Goal: Information Seeking & Learning: Learn about a topic

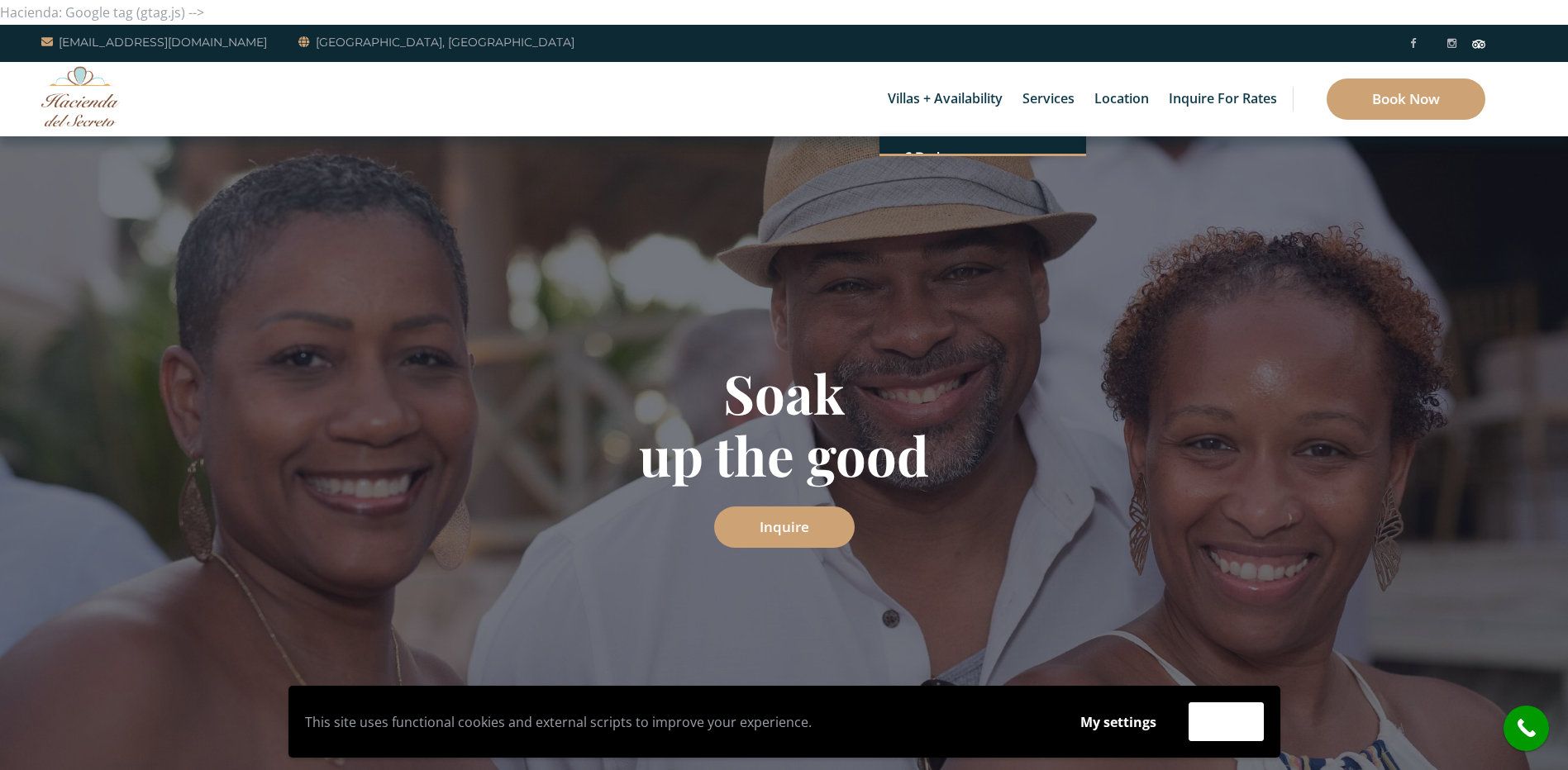
click at [928, 100] on link "Villas + Availability" at bounding box center [945, 99] width 132 height 75
click at [942, 96] on link "Villas + Availability" at bounding box center [945, 99] width 132 height 75
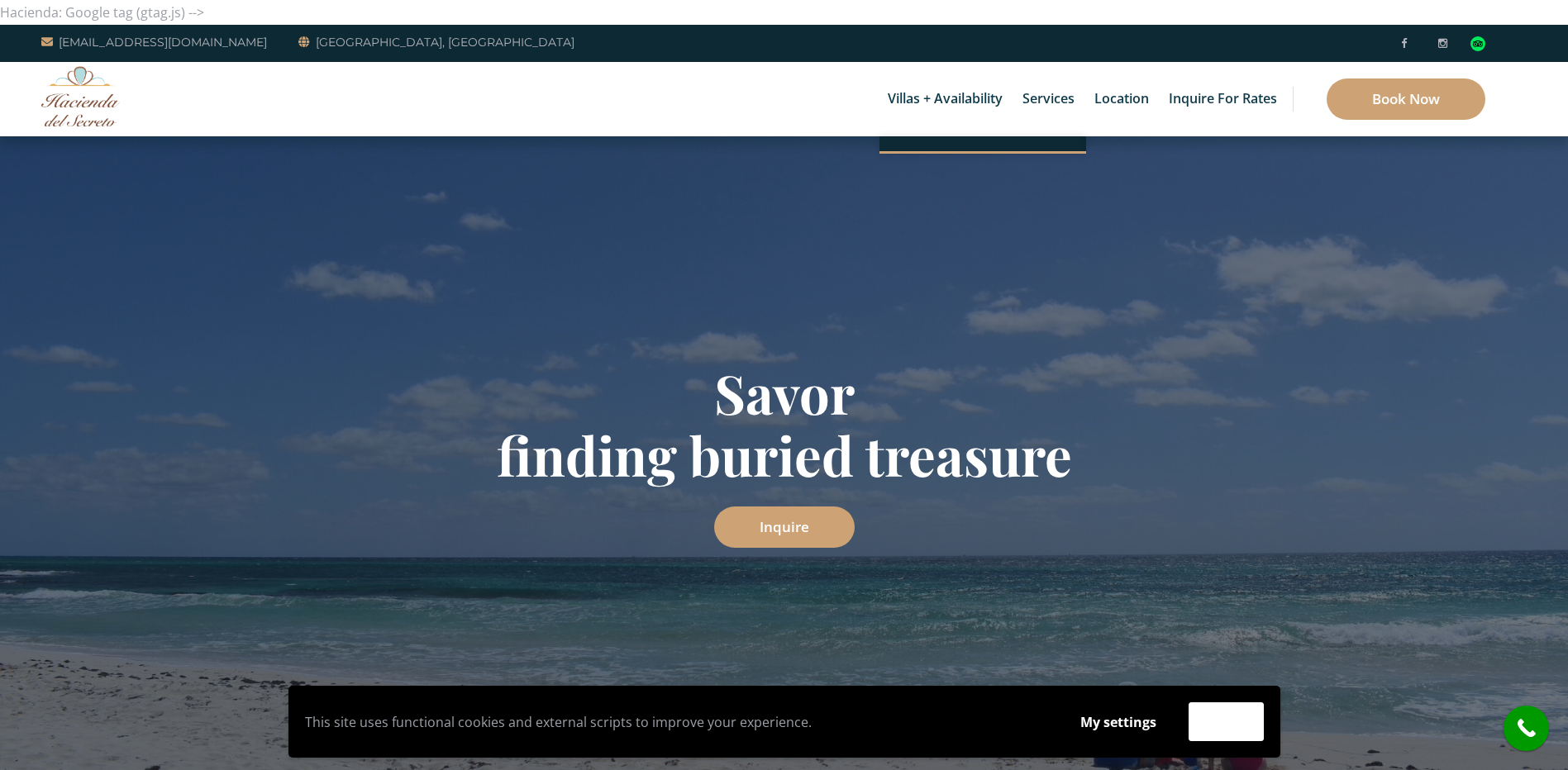
click at [910, 149] on ul "6 Bedrooms Casa del Secreto 5 Bedrooms Villa Sarita Villa Umakiha 4 Bedrooms Vi…" at bounding box center [983, 143] width 206 height 14
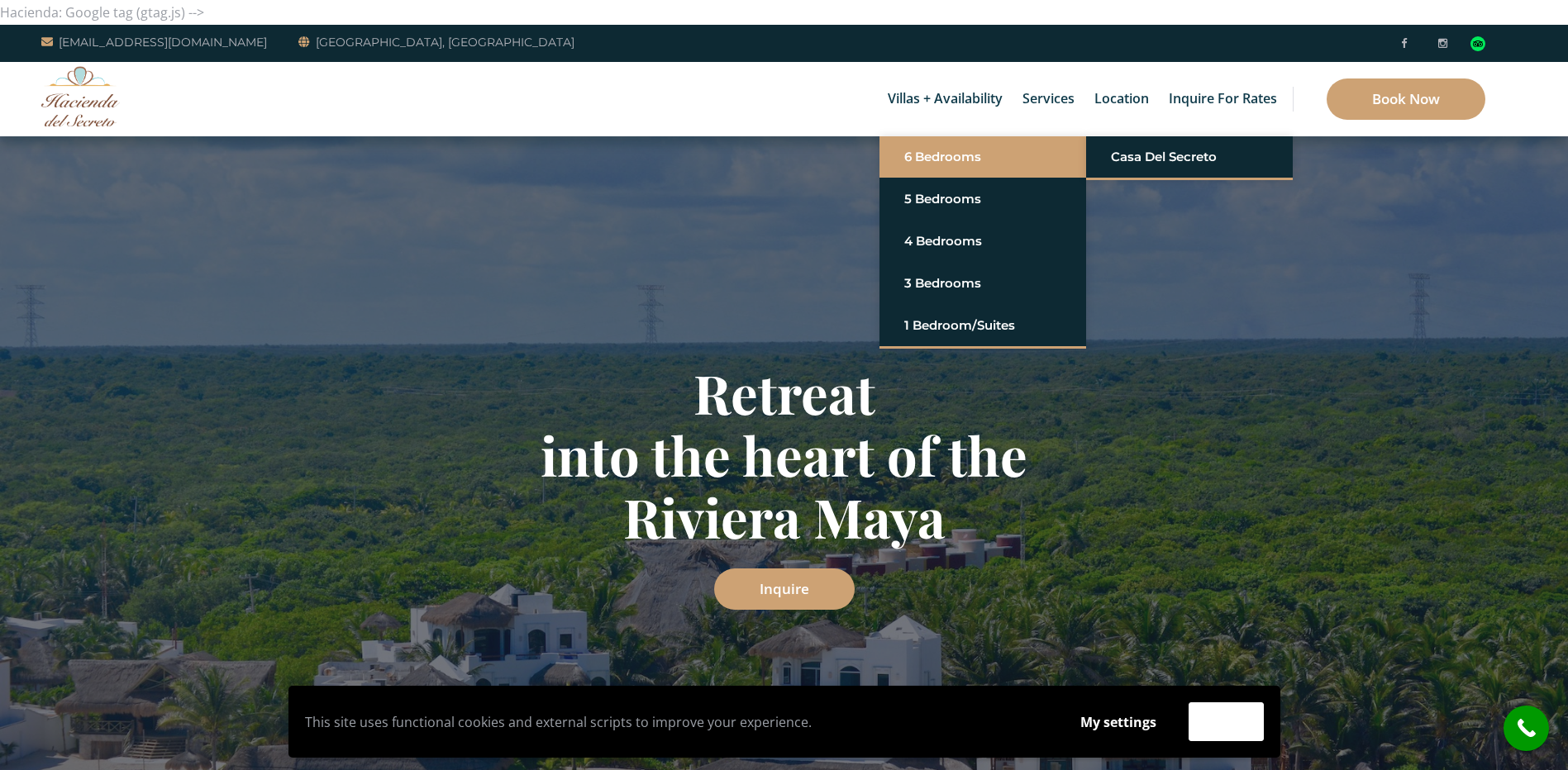
click at [927, 151] on link "6 Bedrooms" at bounding box center [983, 157] width 157 height 29
click at [1128, 151] on link "Casa del Secreto" at bounding box center [1189, 157] width 157 height 29
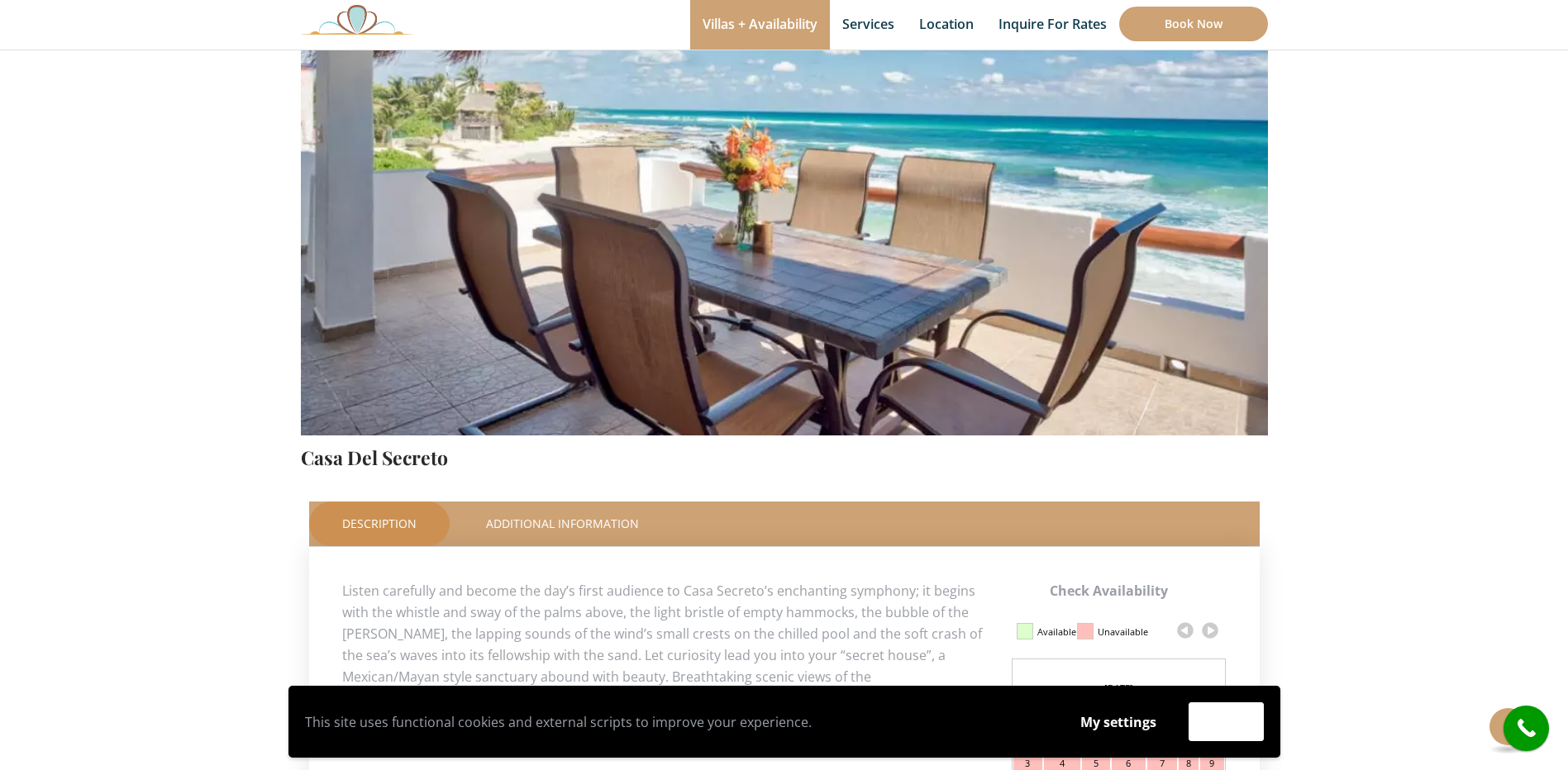
scroll to position [331, 0]
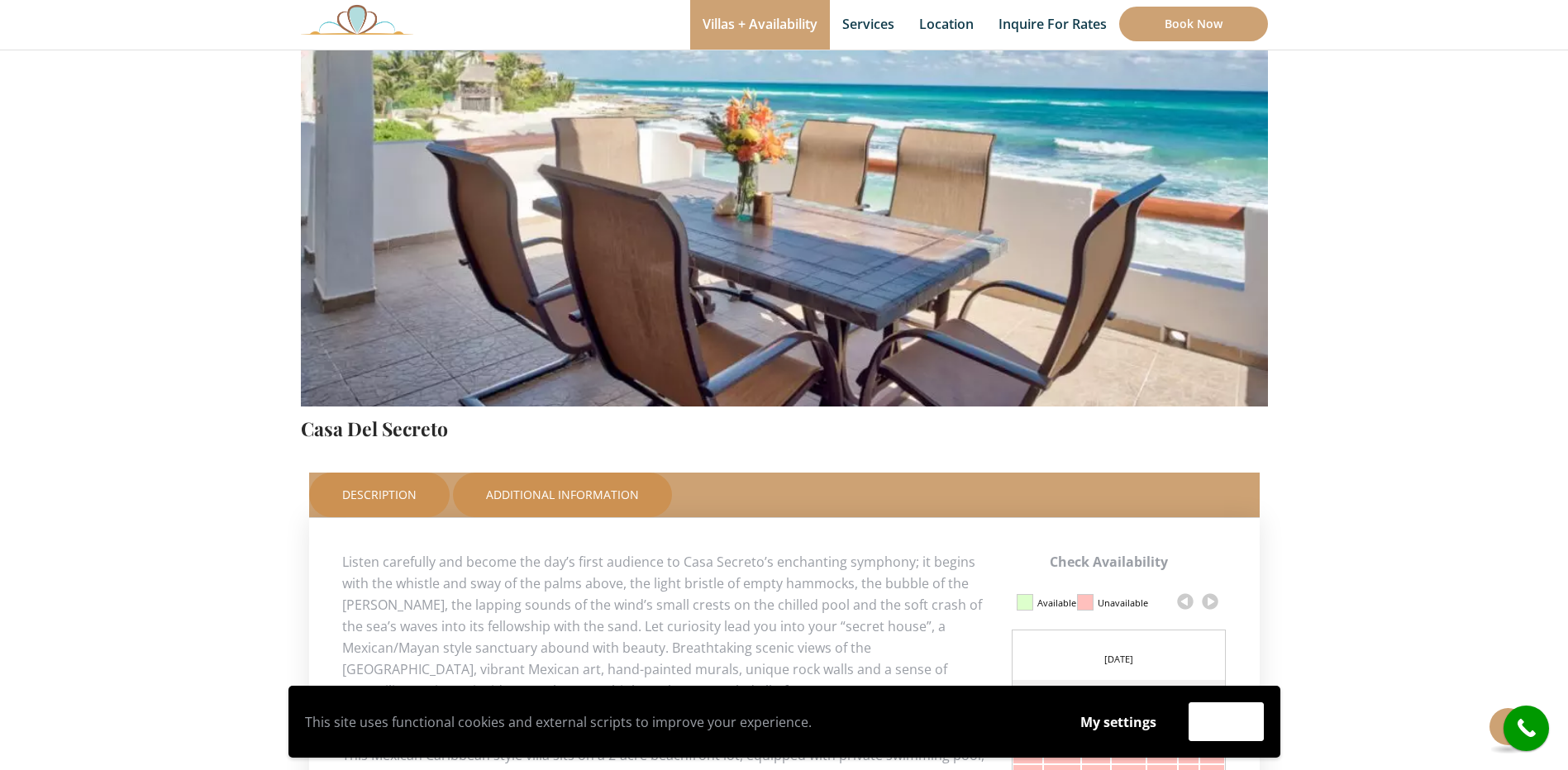
click at [570, 499] on link "Additional Information" at bounding box center [563, 495] width 219 height 44
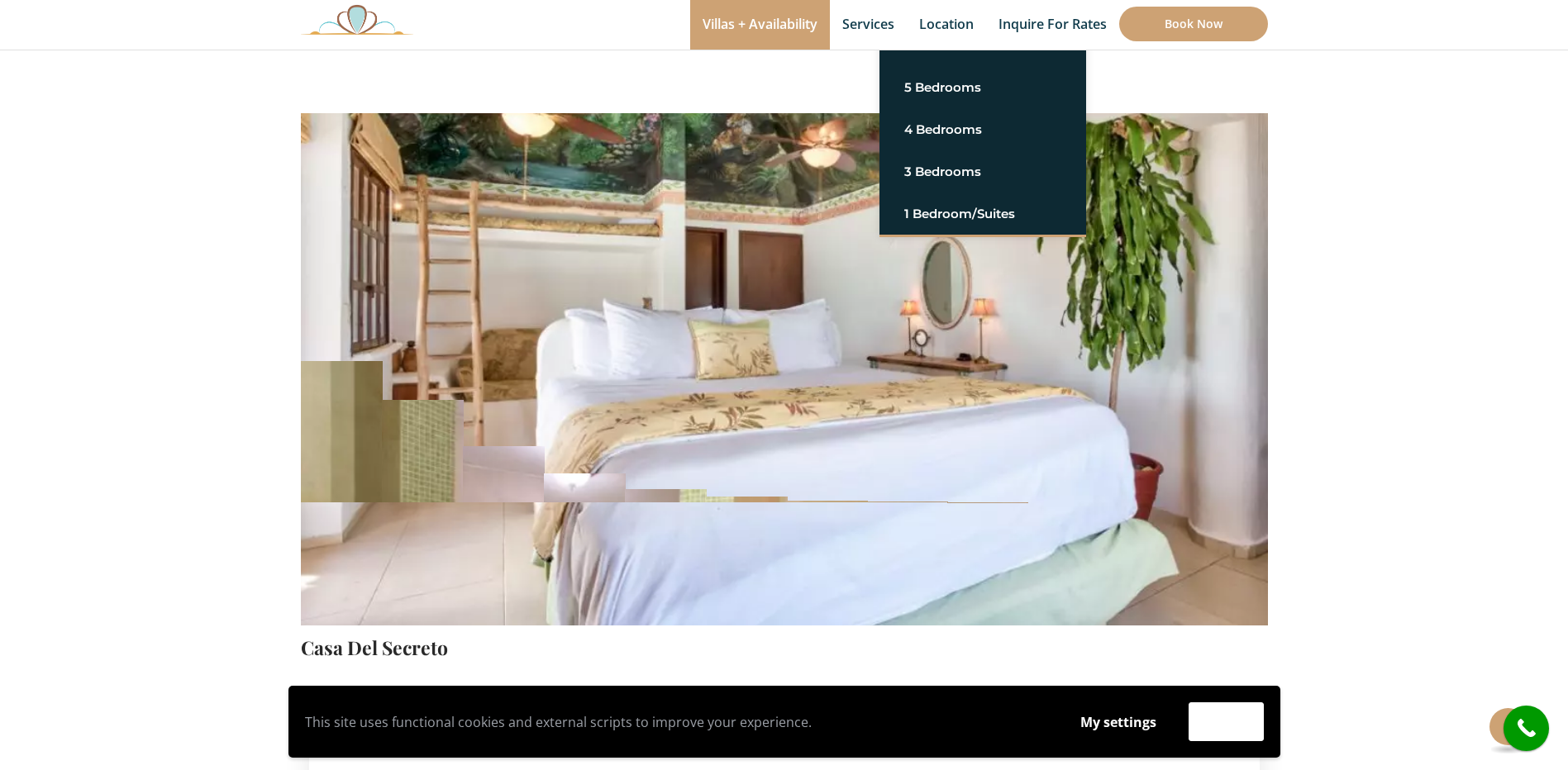
scroll to position [108, 0]
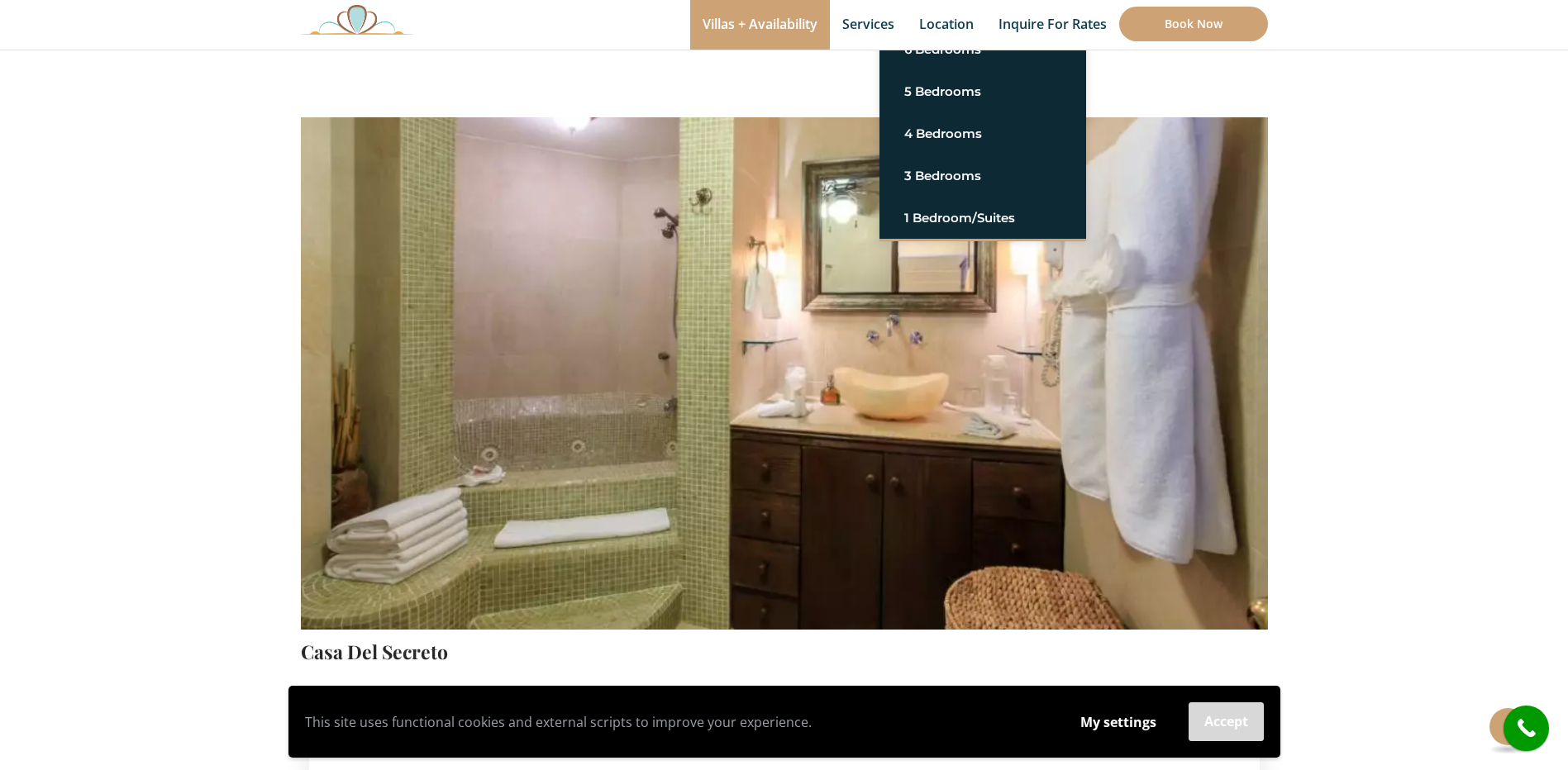
click at [1217, 715] on button "Accept" at bounding box center [1226, 722] width 76 height 39
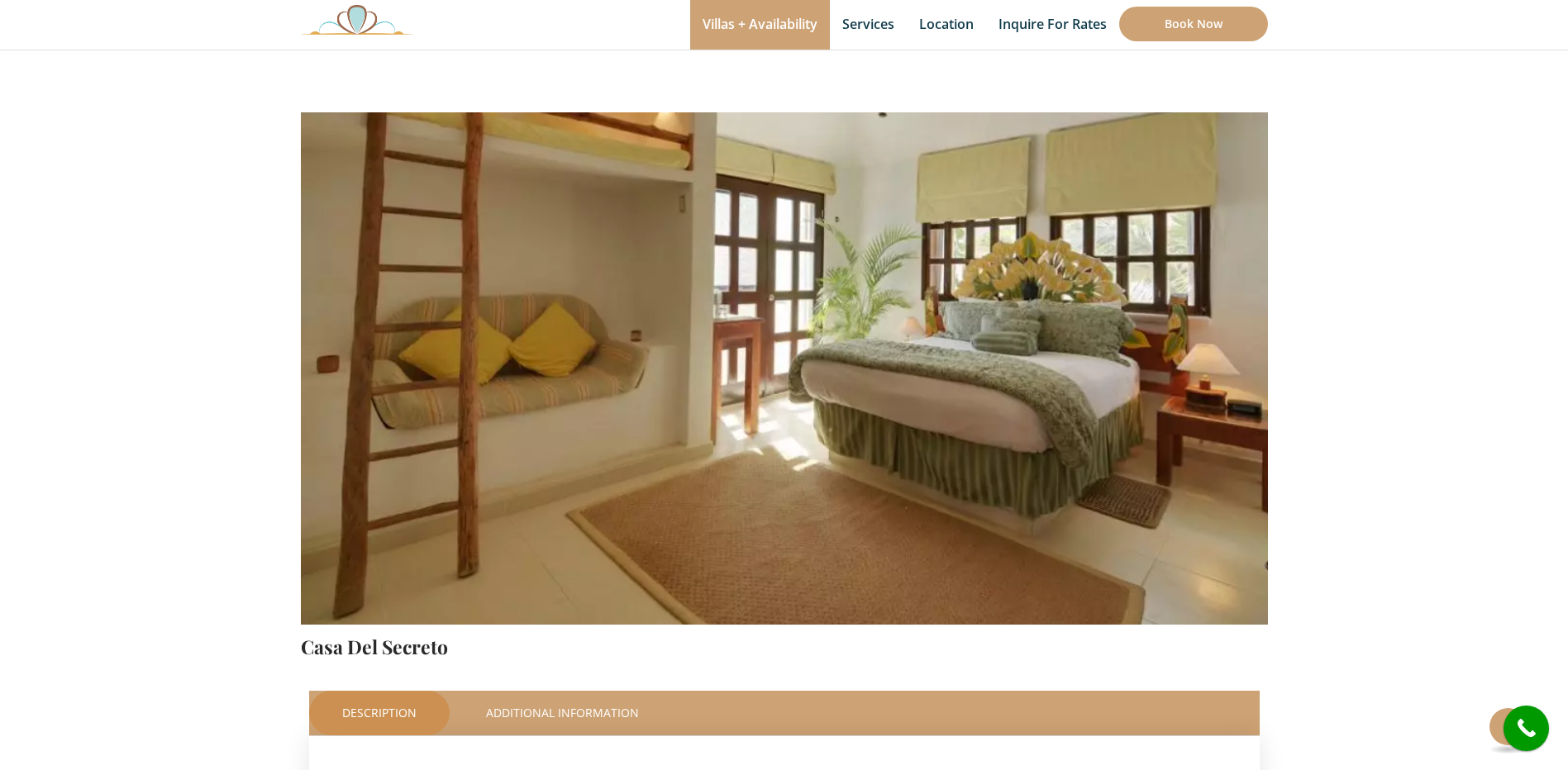
scroll to position [83, 0]
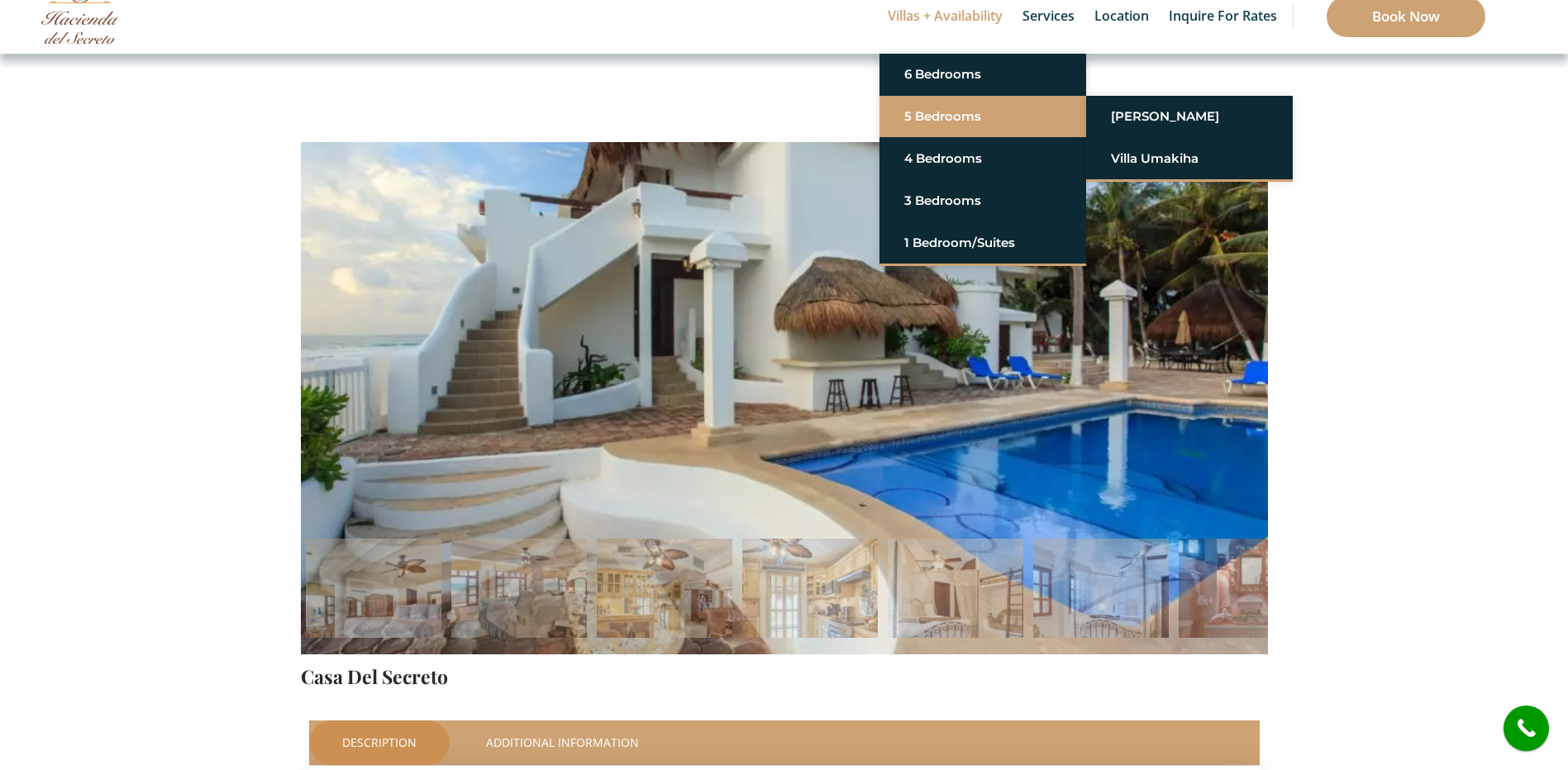
click at [924, 113] on link "5 Bedrooms" at bounding box center [983, 116] width 157 height 29
click at [1143, 109] on link "[PERSON_NAME]" at bounding box center [1189, 116] width 157 height 29
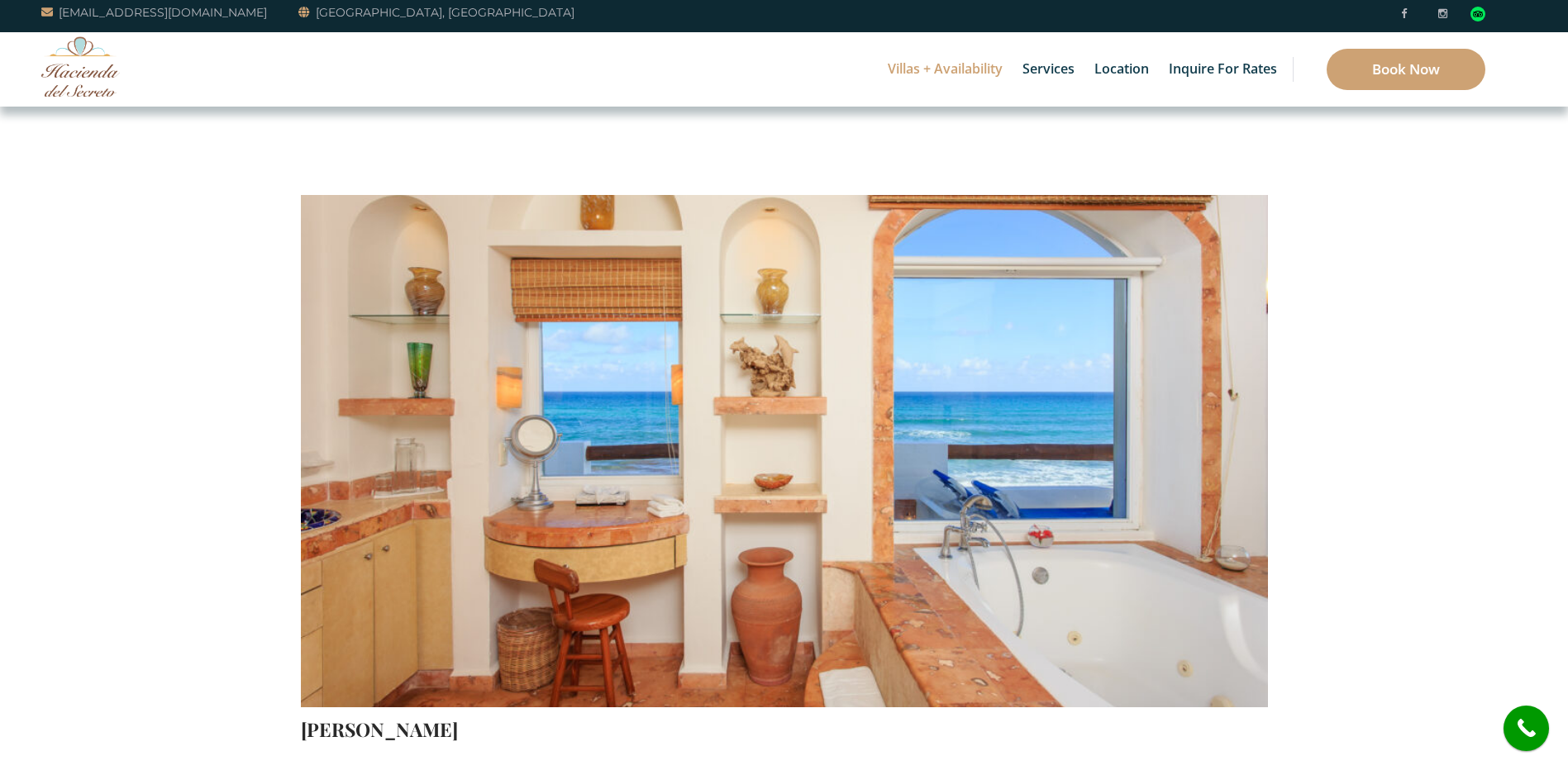
scroll to position [83, 0]
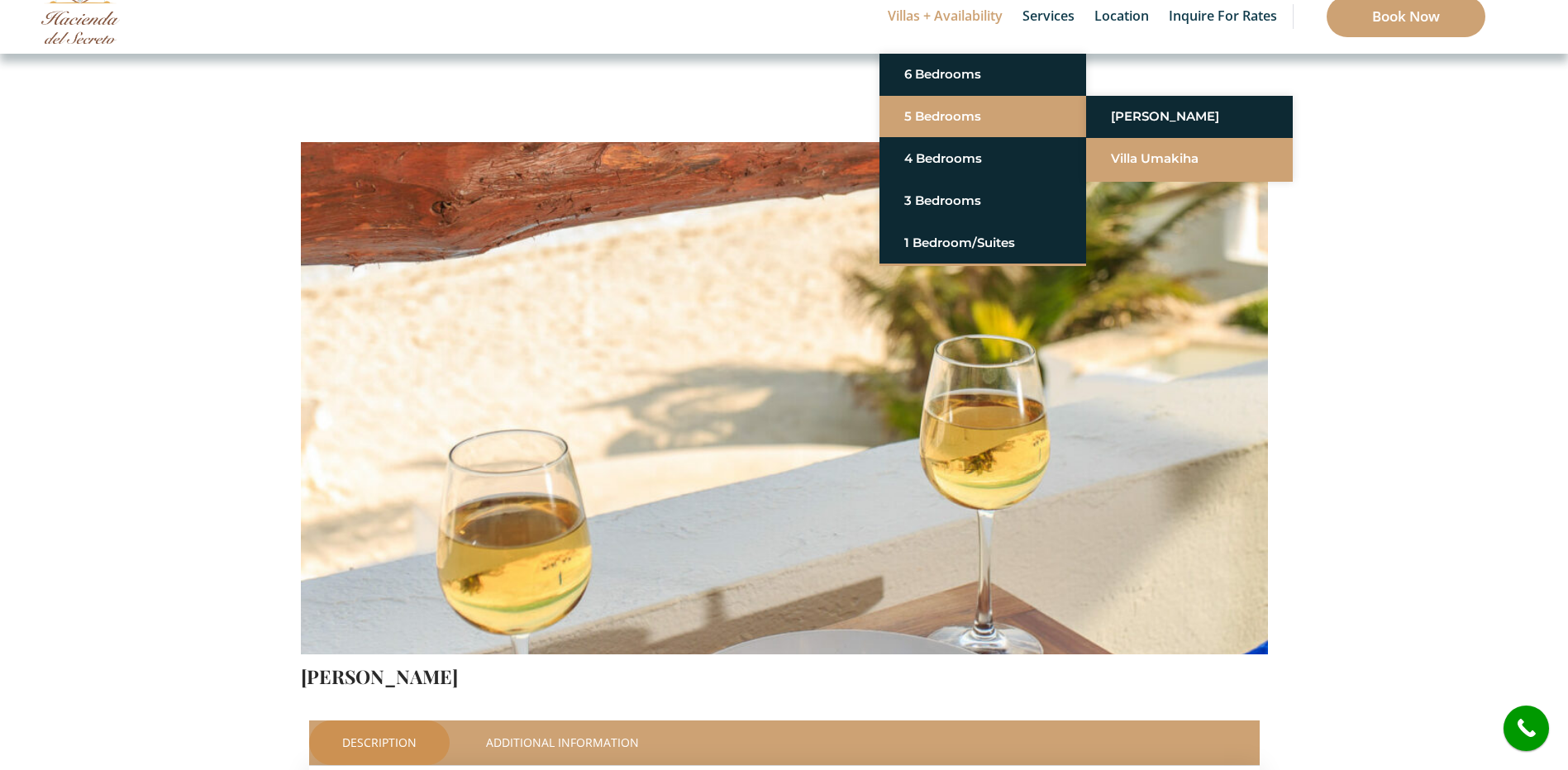
click at [1157, 158] on link "Villa Umakiha" at bounding box center [1189, 158] width 157 height 29
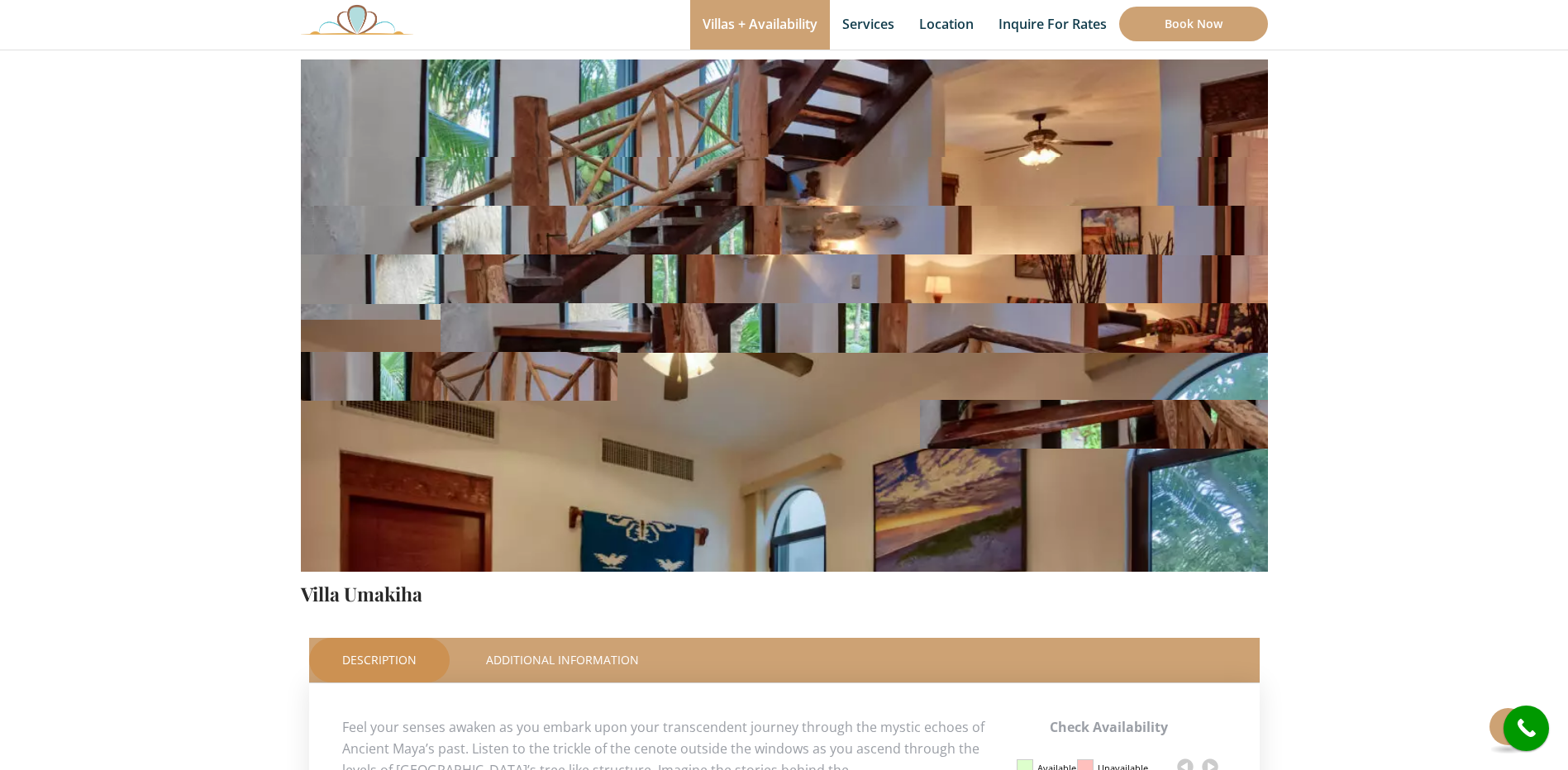
scroll to position [83, 0]
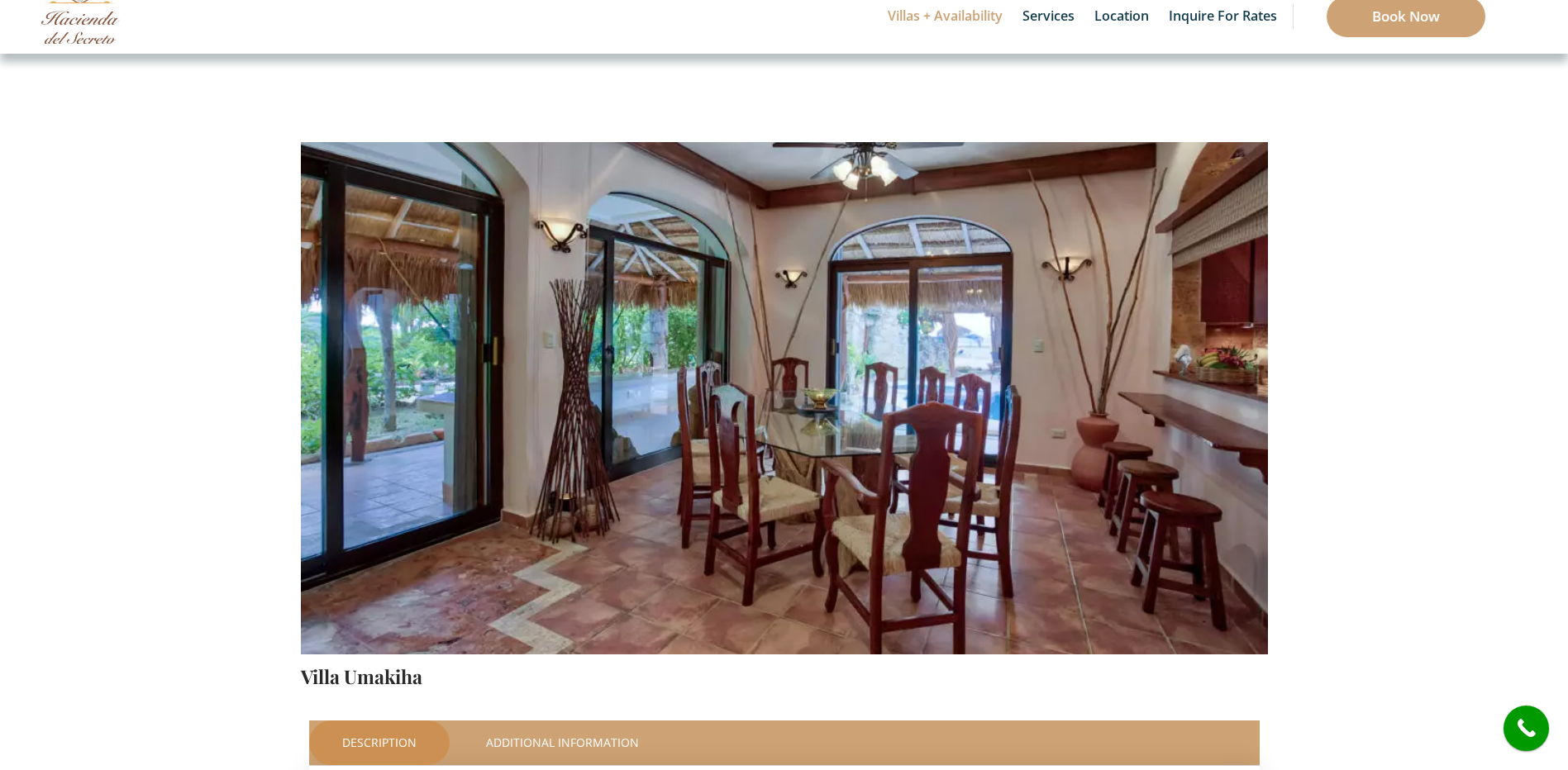
click at [1129, 403] on img at bounding box center [785, 336] width 967 height 645
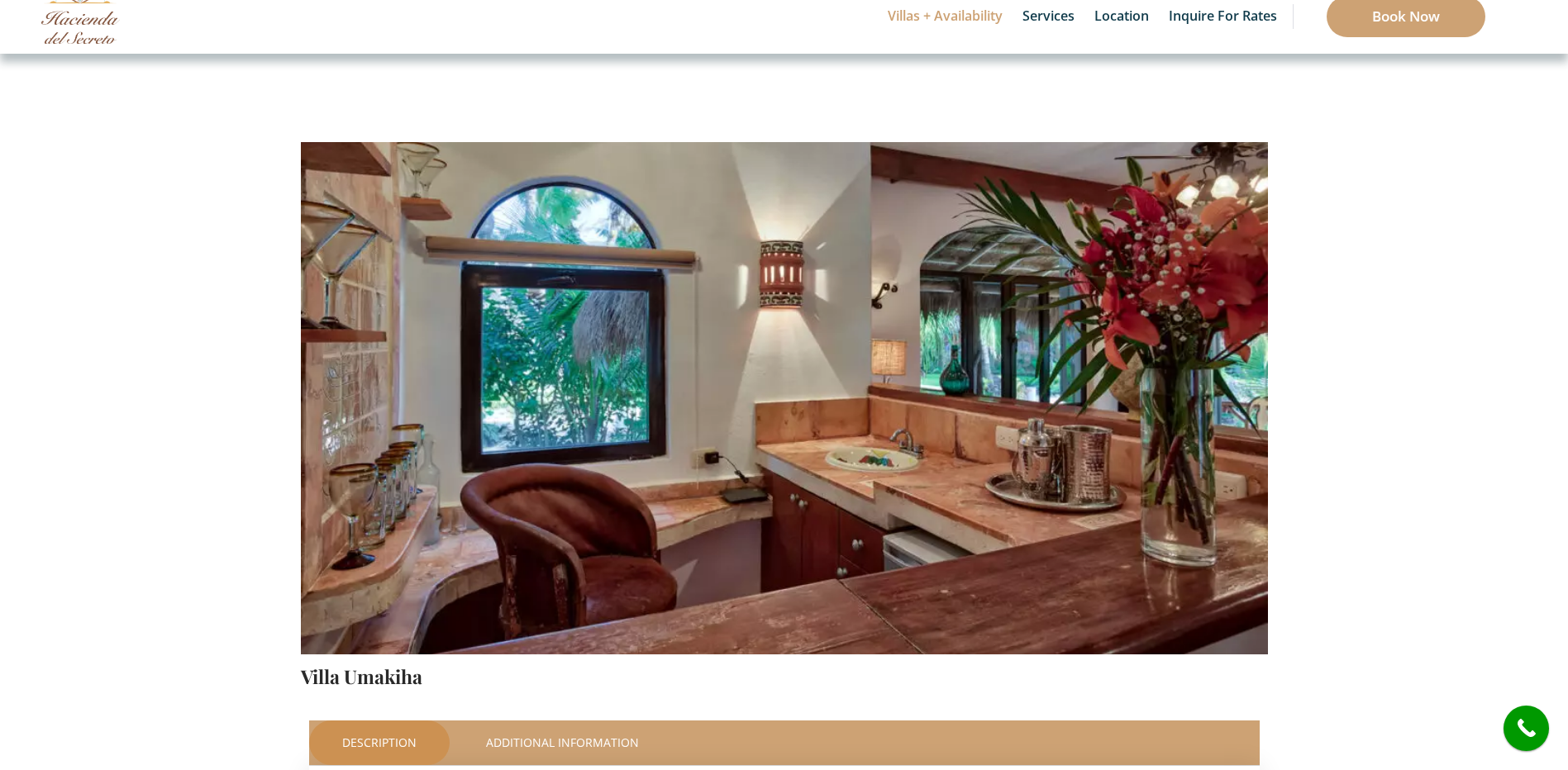
click at [1172, 404] on img at bounding box center [785, 336] width 967 height 645
click at [1116, 402] on img at bounding box center [785, 336] width 967 height 645
click at [1164, 404] on img at bounding box center [785, 336] width 967 height 645
click at [1230, 405] on img at bounding box center [785, 336] width 967 height 645
click at [1037, 372] on img at bounding box center [785, 336] width 967 height 645
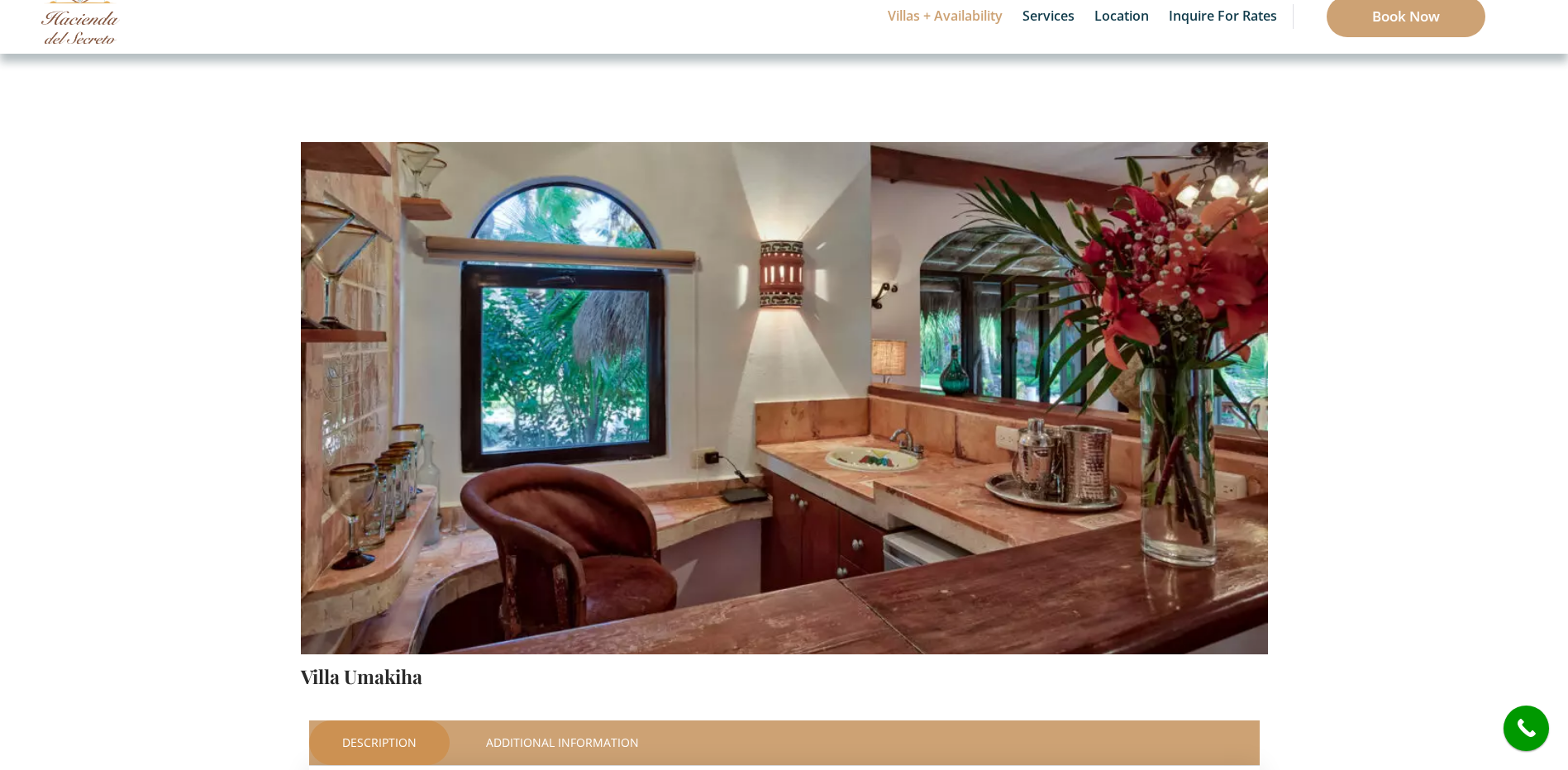
click at [980, 368] on img at bounding box center [785, 336] width 967 height 645
click at [1077, 402] on img at bounding box center [785, 336] width 967 height 645
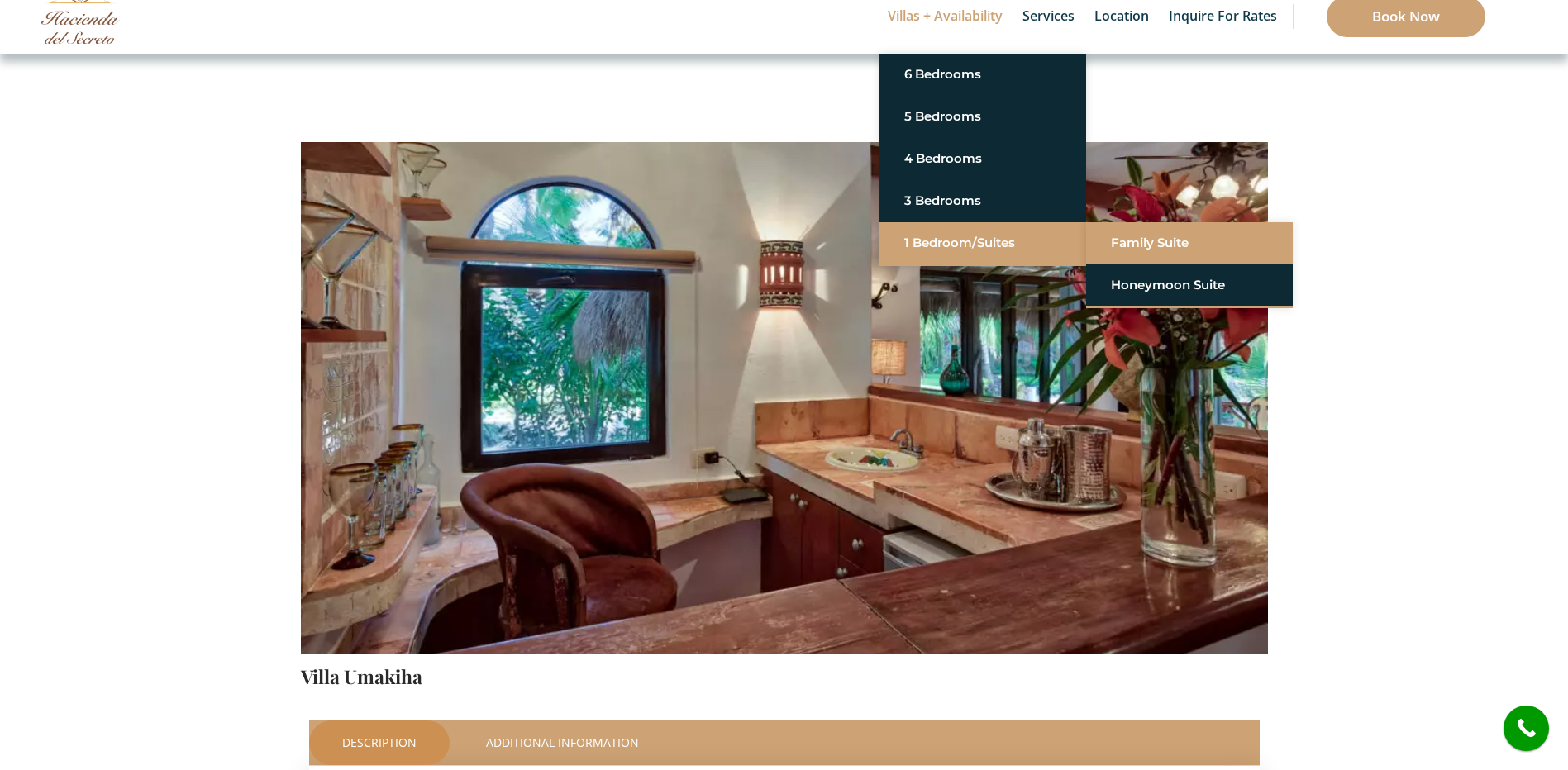
click at [1186, 239] on link "Family Suite" at bounding box center [1189, 243] width 157 height 29
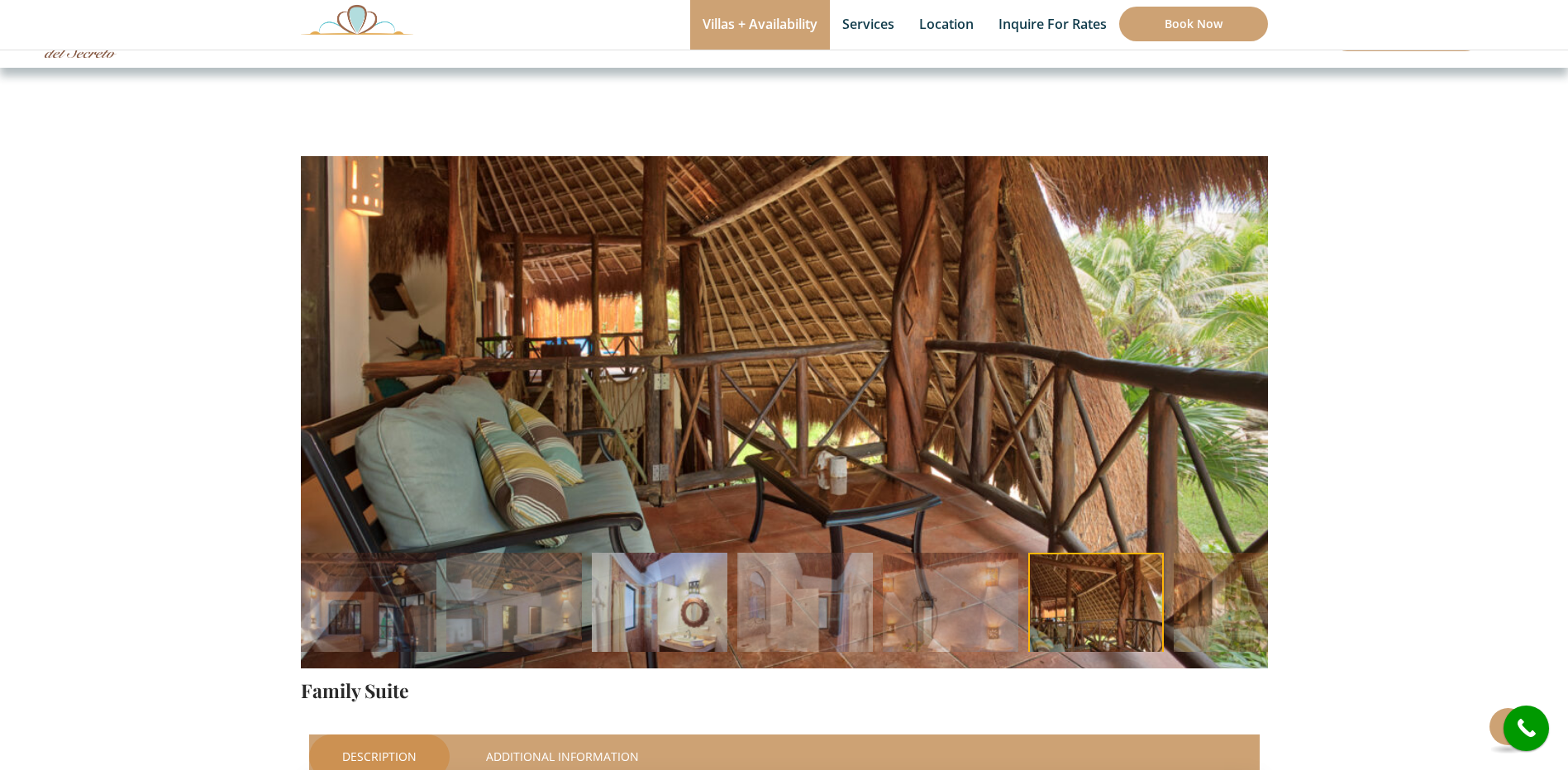
scroll to position [39, 0]
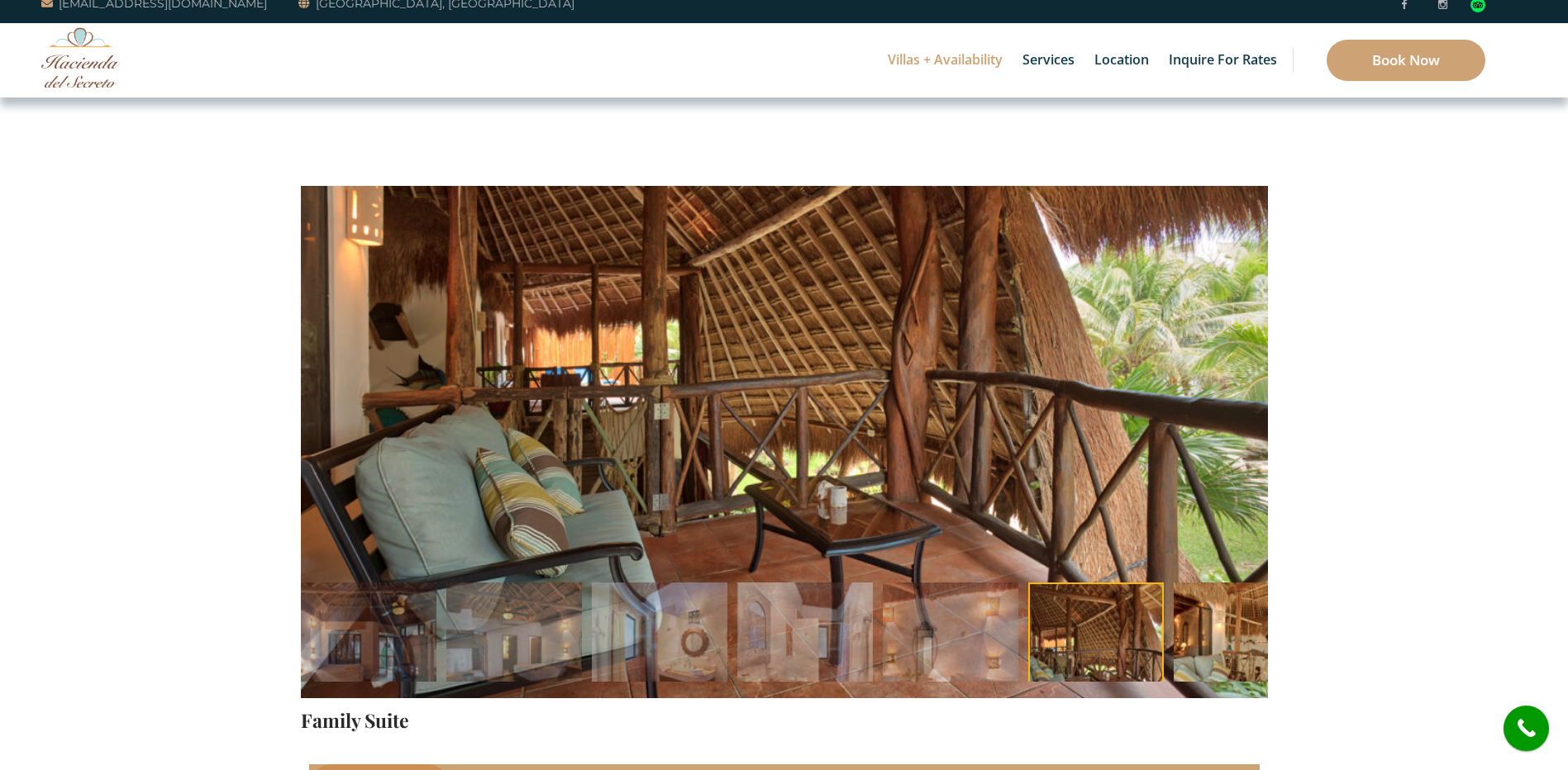
click at [1202, 636] on img at bounding box center [1241, 650] width 135 height 135
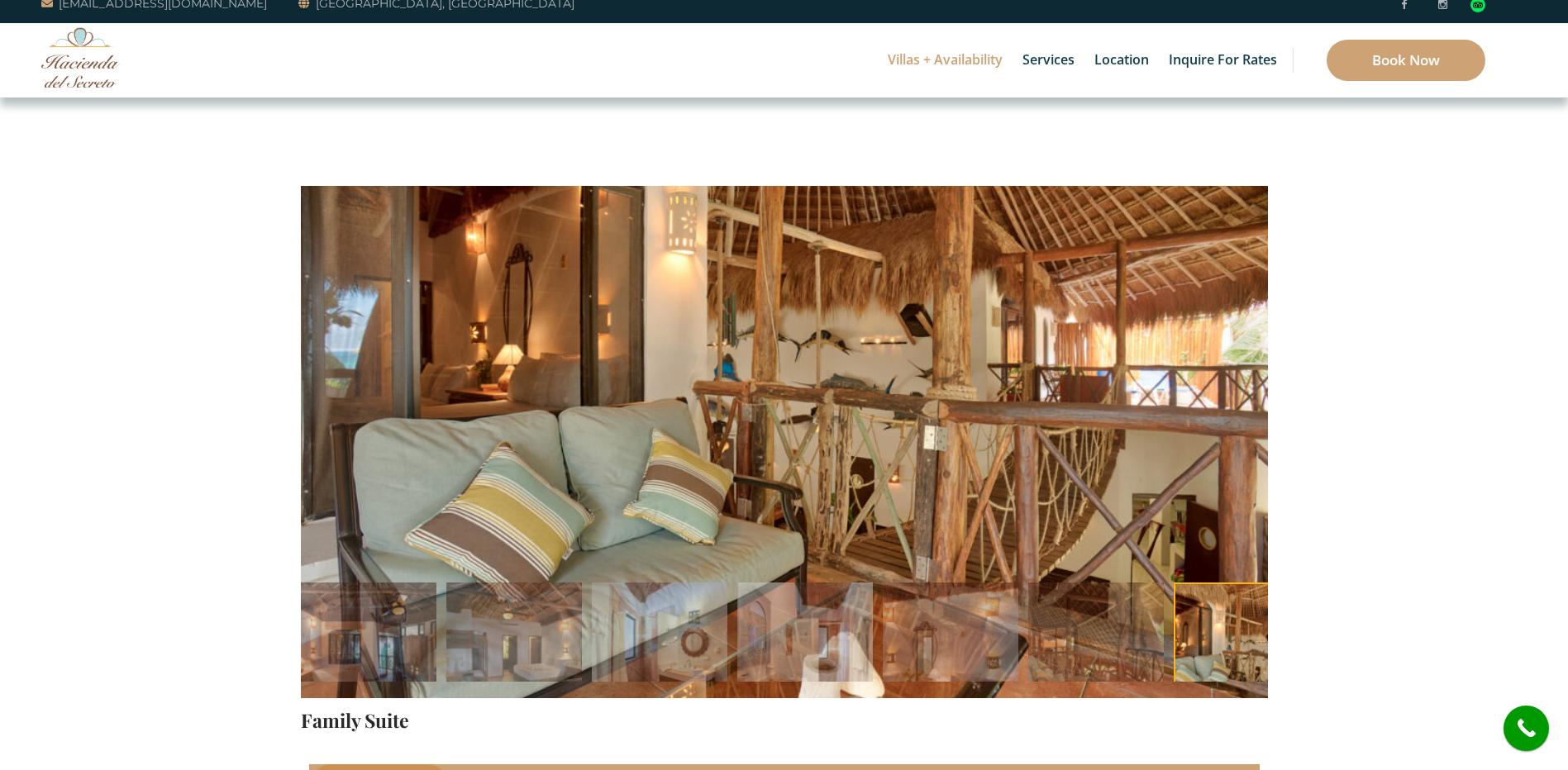
click at [1210, 637] on li at bounding box center [1242, 650] width 146 height 135
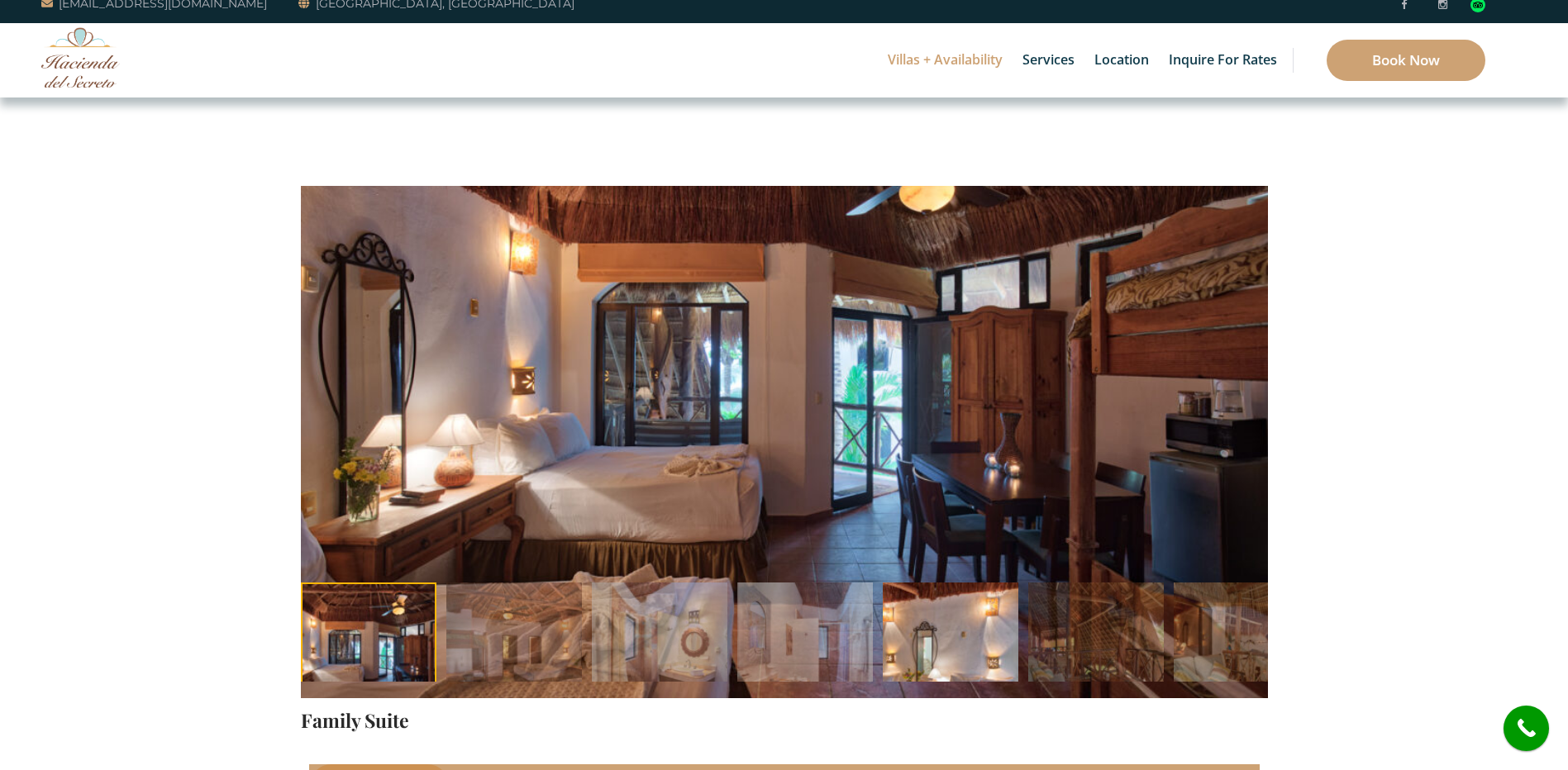
click at [965, 650] on img at bounding box center [950, 650] width 135 height 135
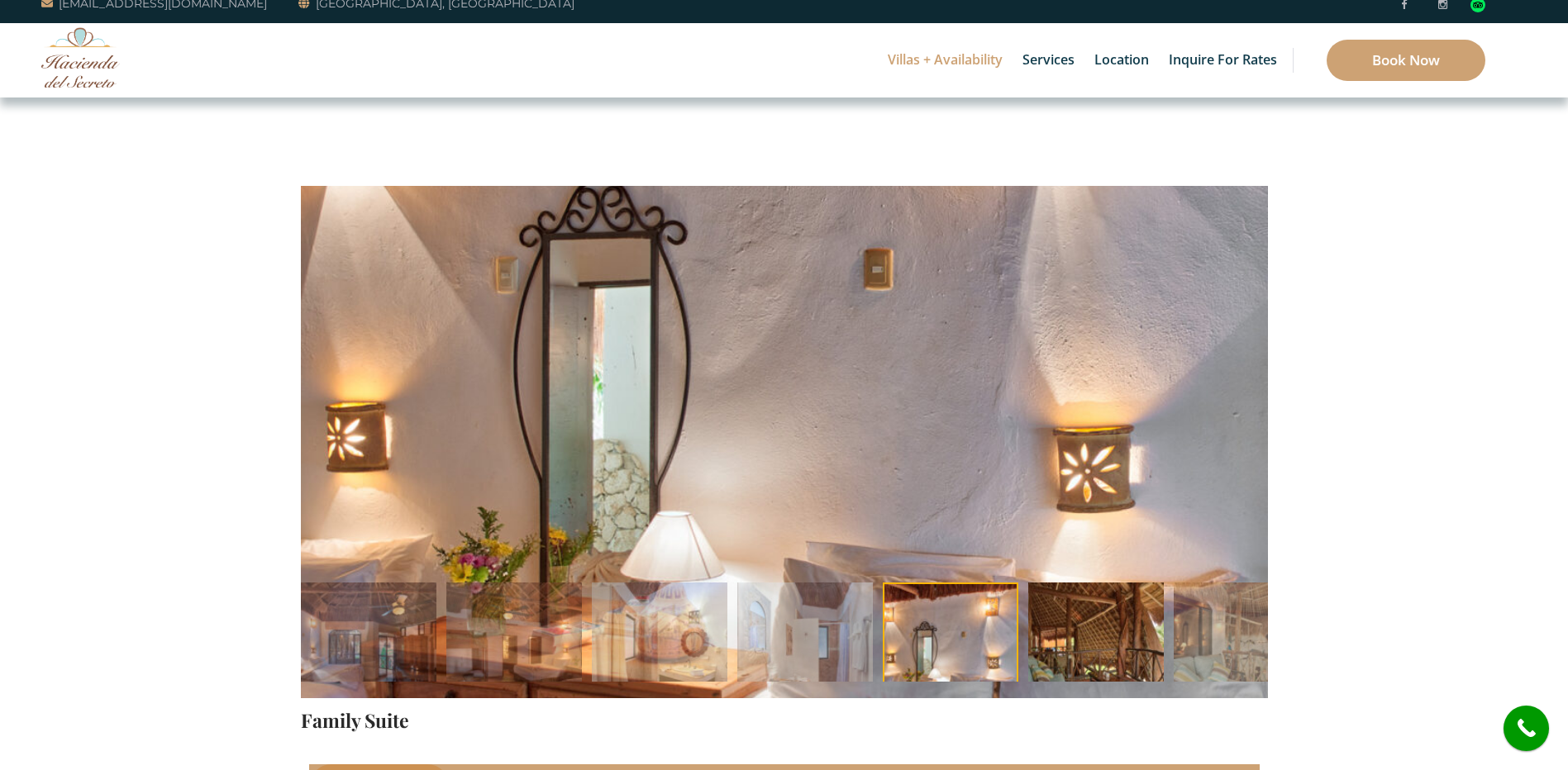
click at [1100, 657] on img at bounding box center [1095, 650] width 135 height 135
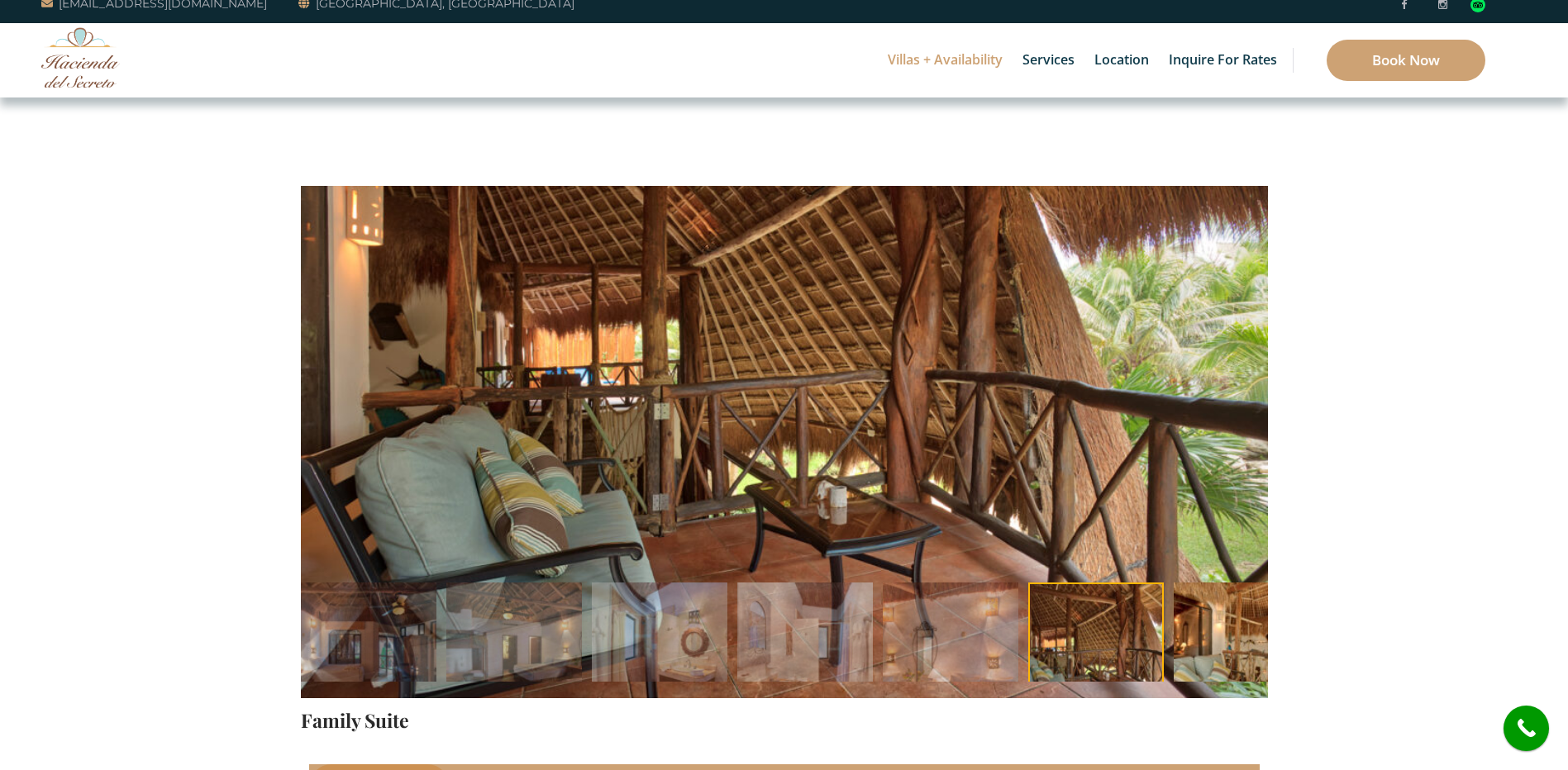
click at [1188, 652] on img at bounding box center [1241, 650] width 135 height 135
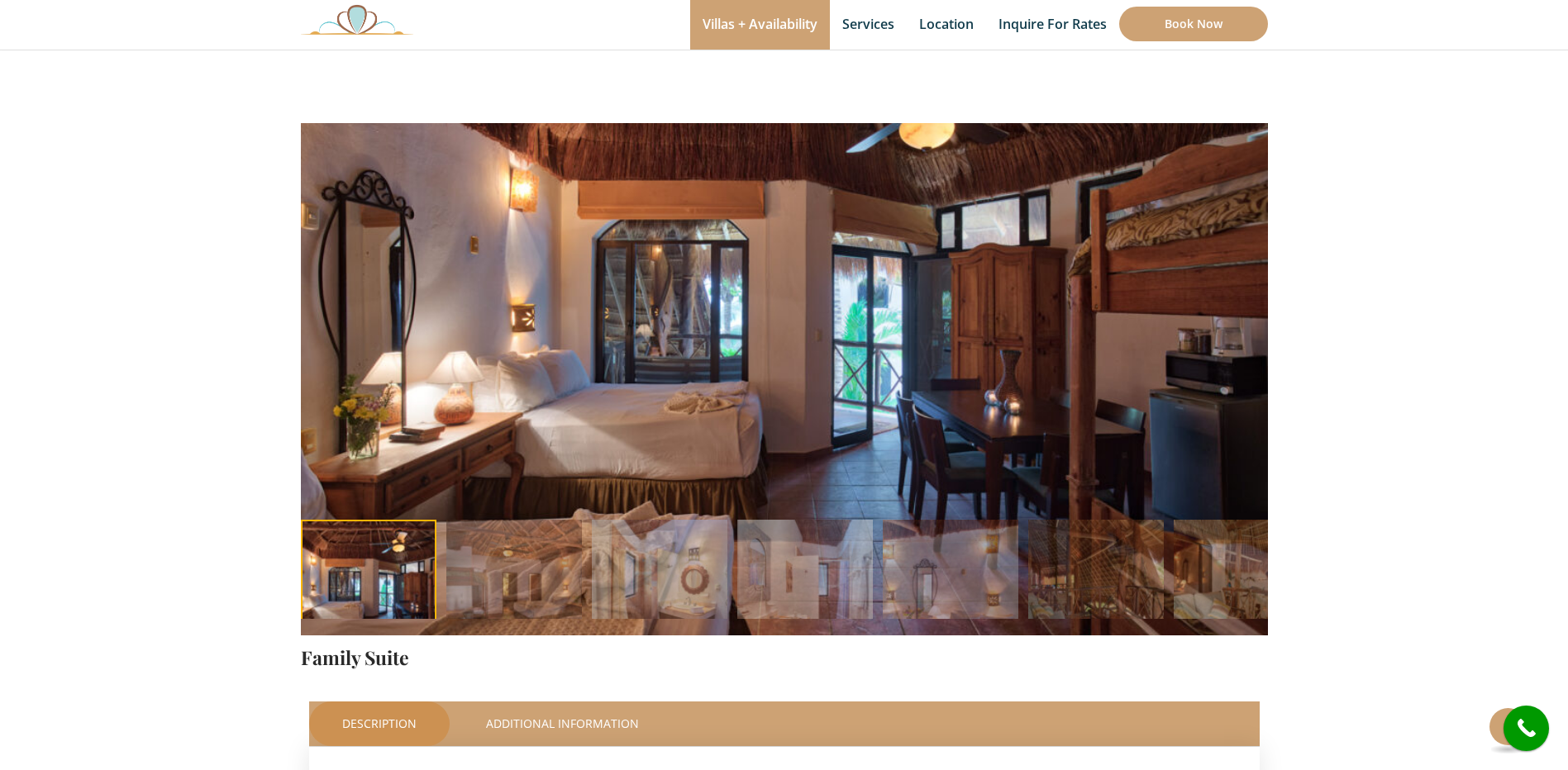
scroll to position [0, 0]
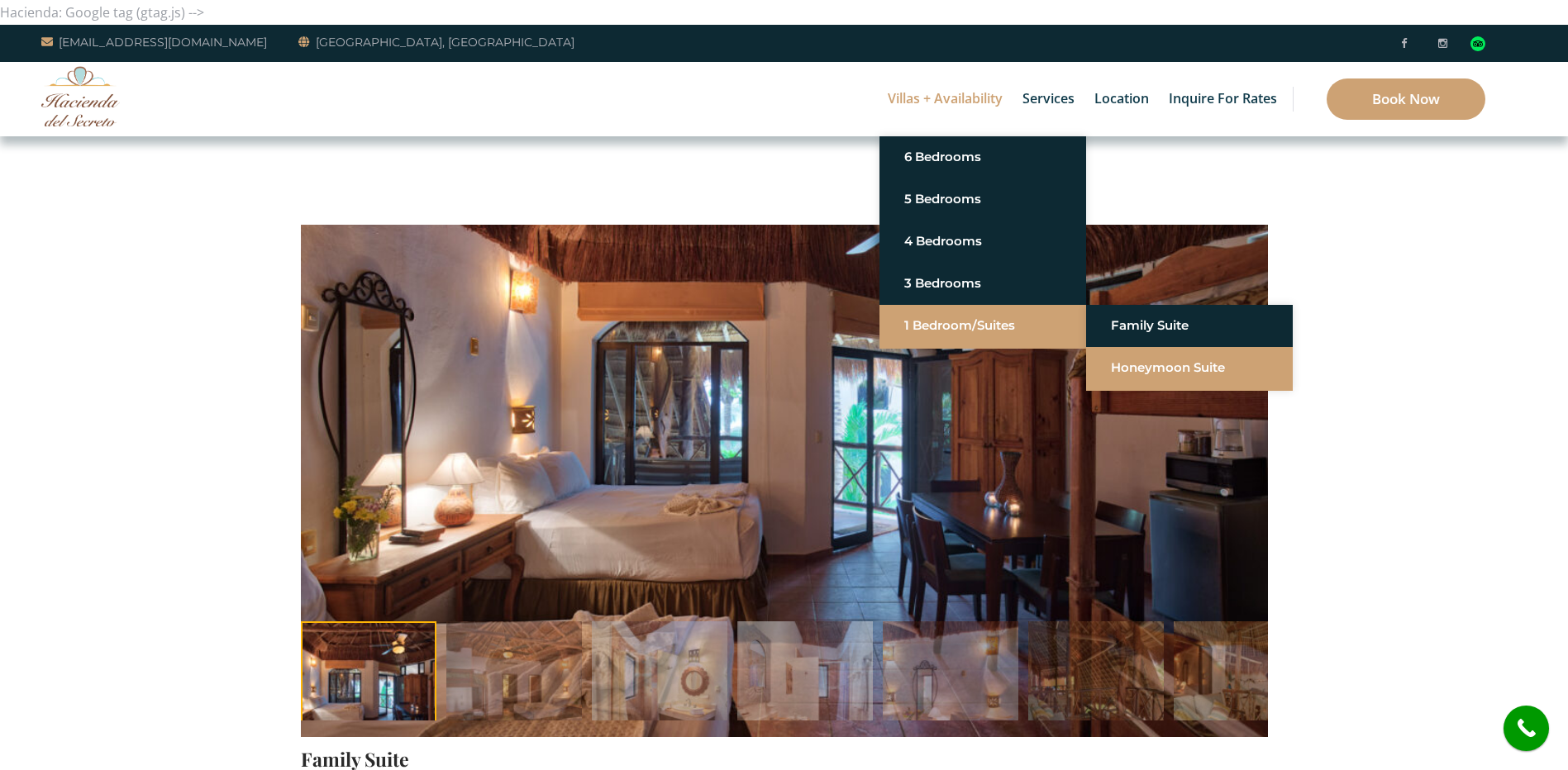
click at [1155, 361] on link "Honeymoon Suite" at bounding box center [1189, 368] width 157 height 29
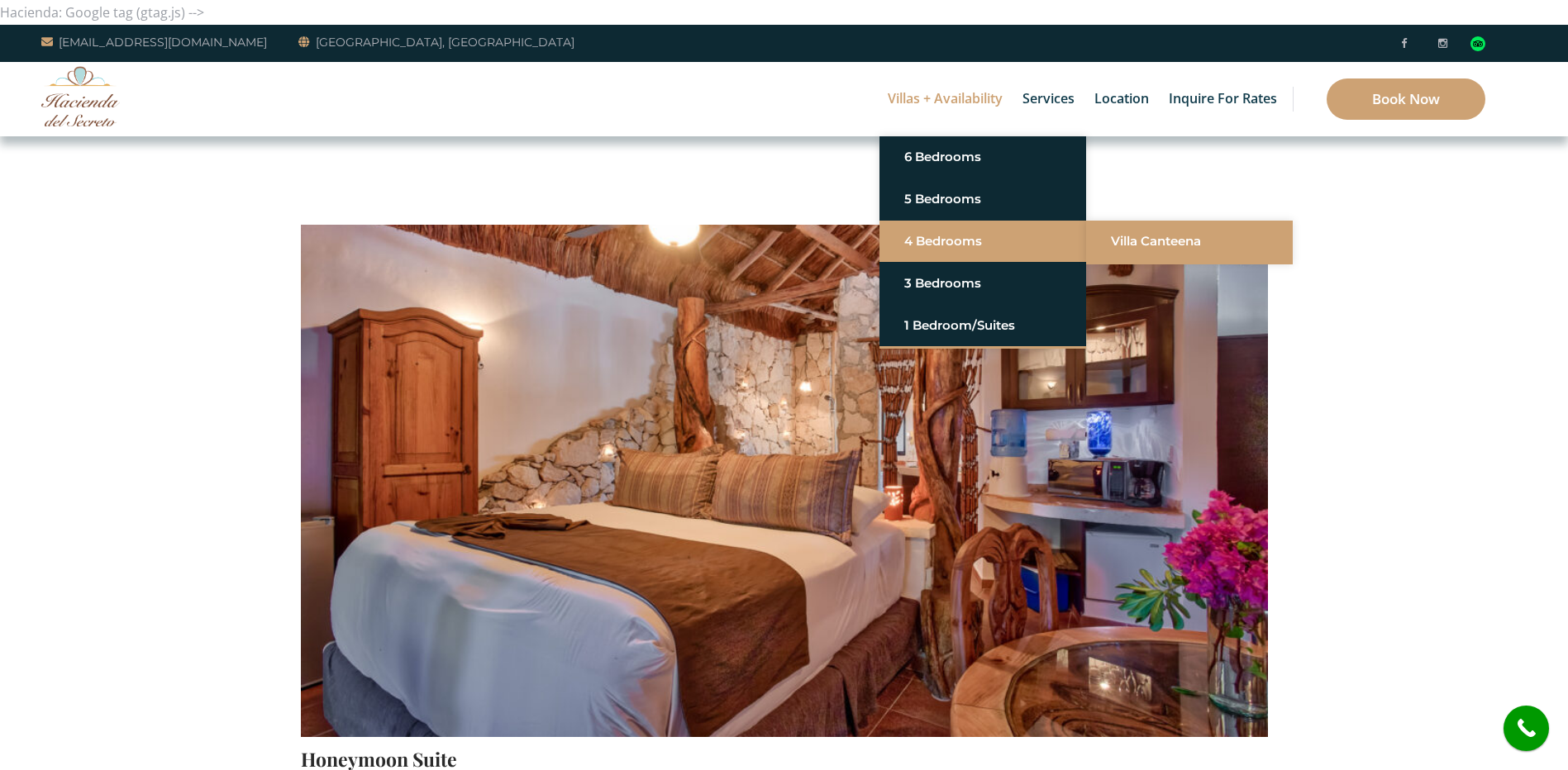
click at [1220, 241] on link "Villa Canteena" at bounding box center [1189, 241] width 157 height 29
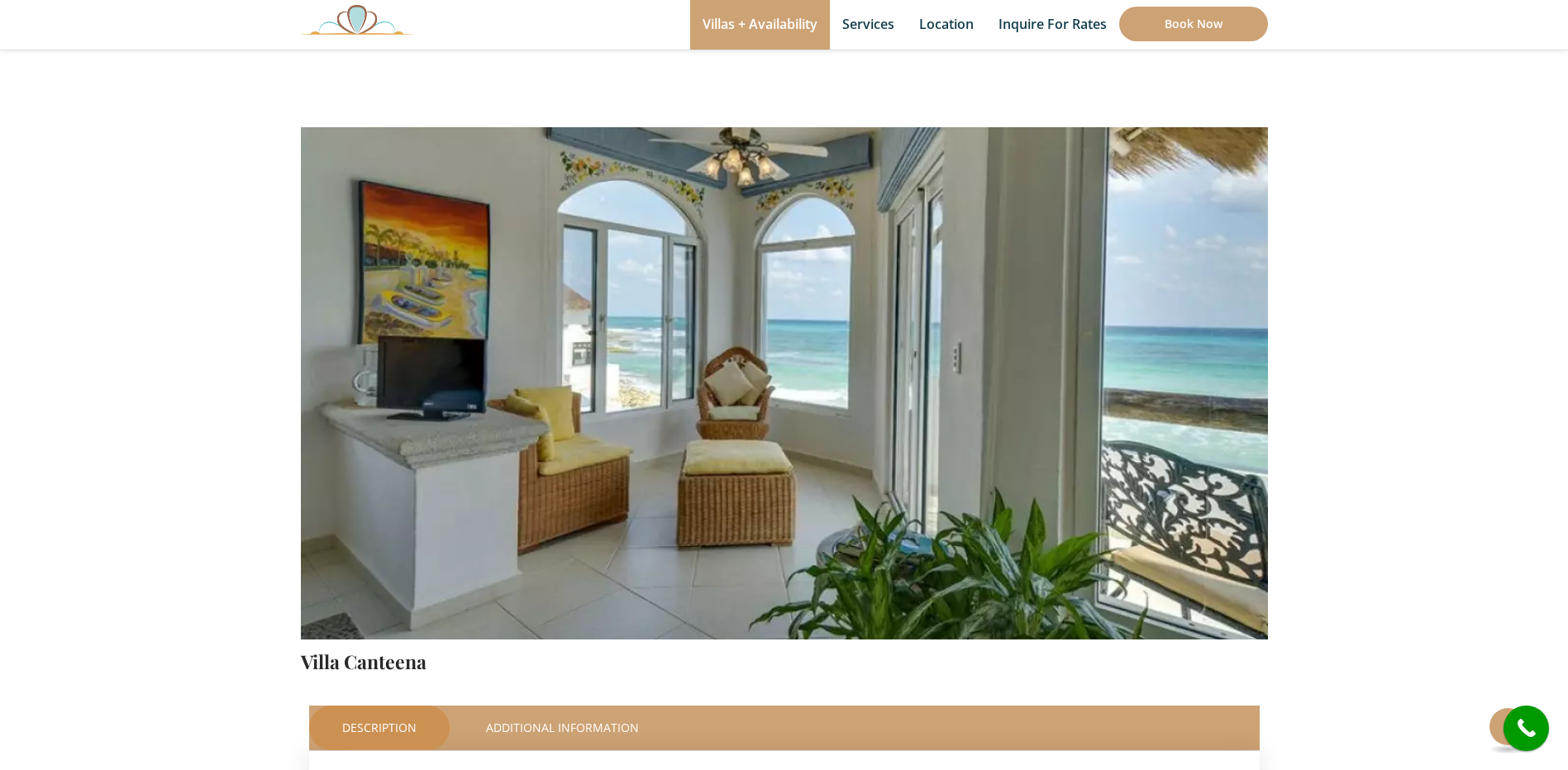
scroll to position [83, 0]
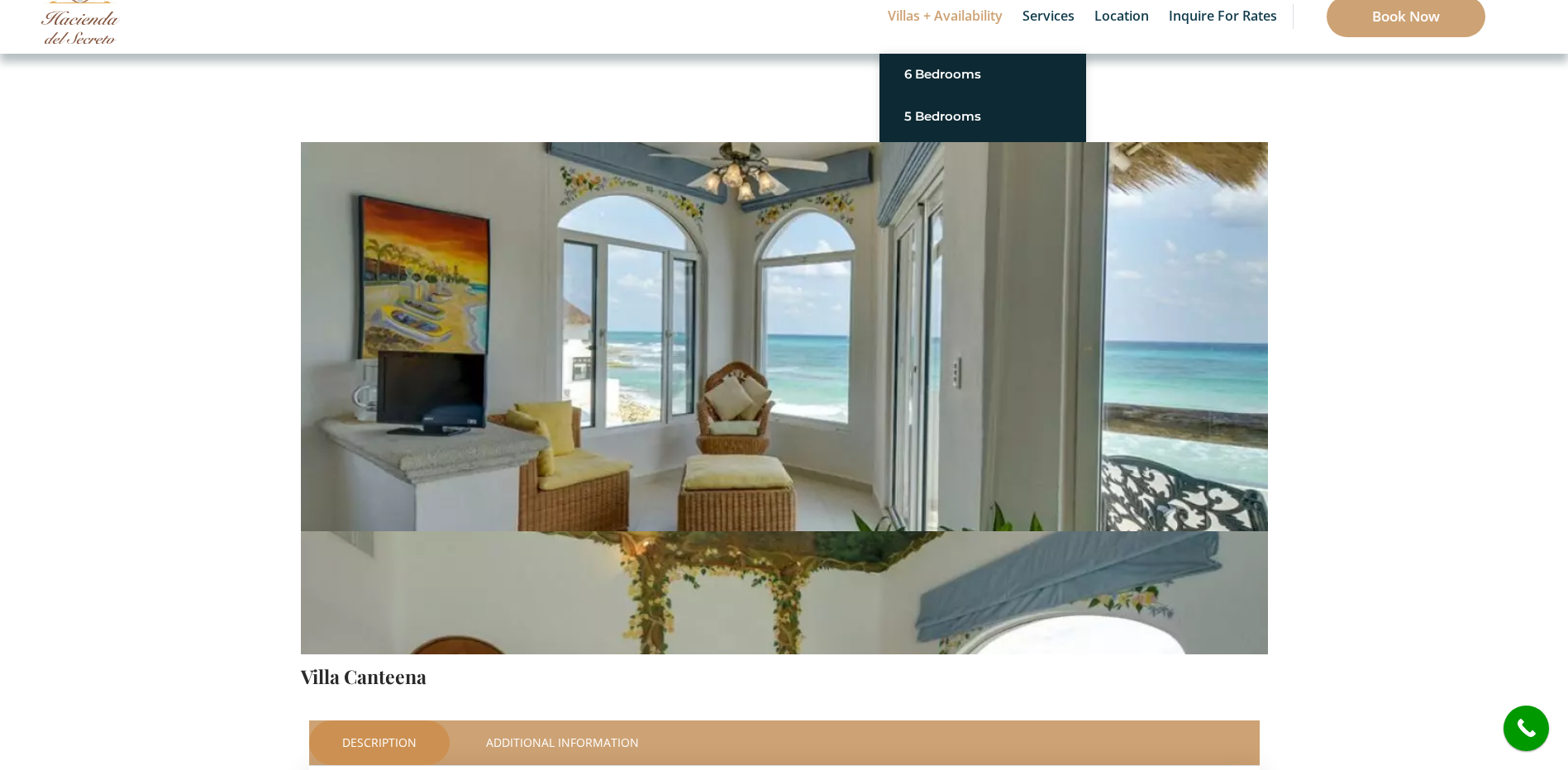
click at [1149, 196] on img at bounding box center [785, 336] width 967 height 645
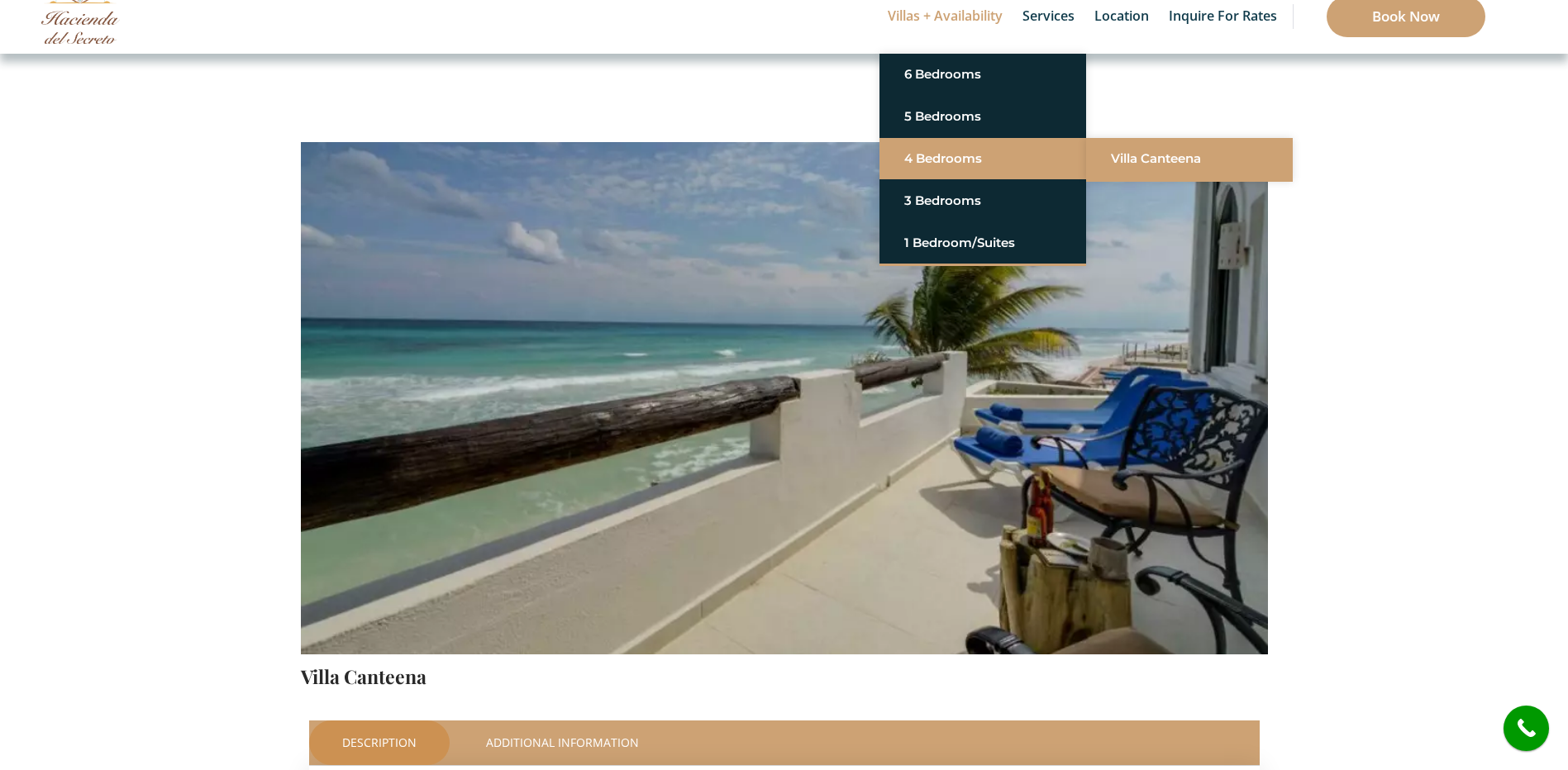
click at [1116, 160] on link "Villa Canteena" at bounding box center [1189, 158] width 157 height 29
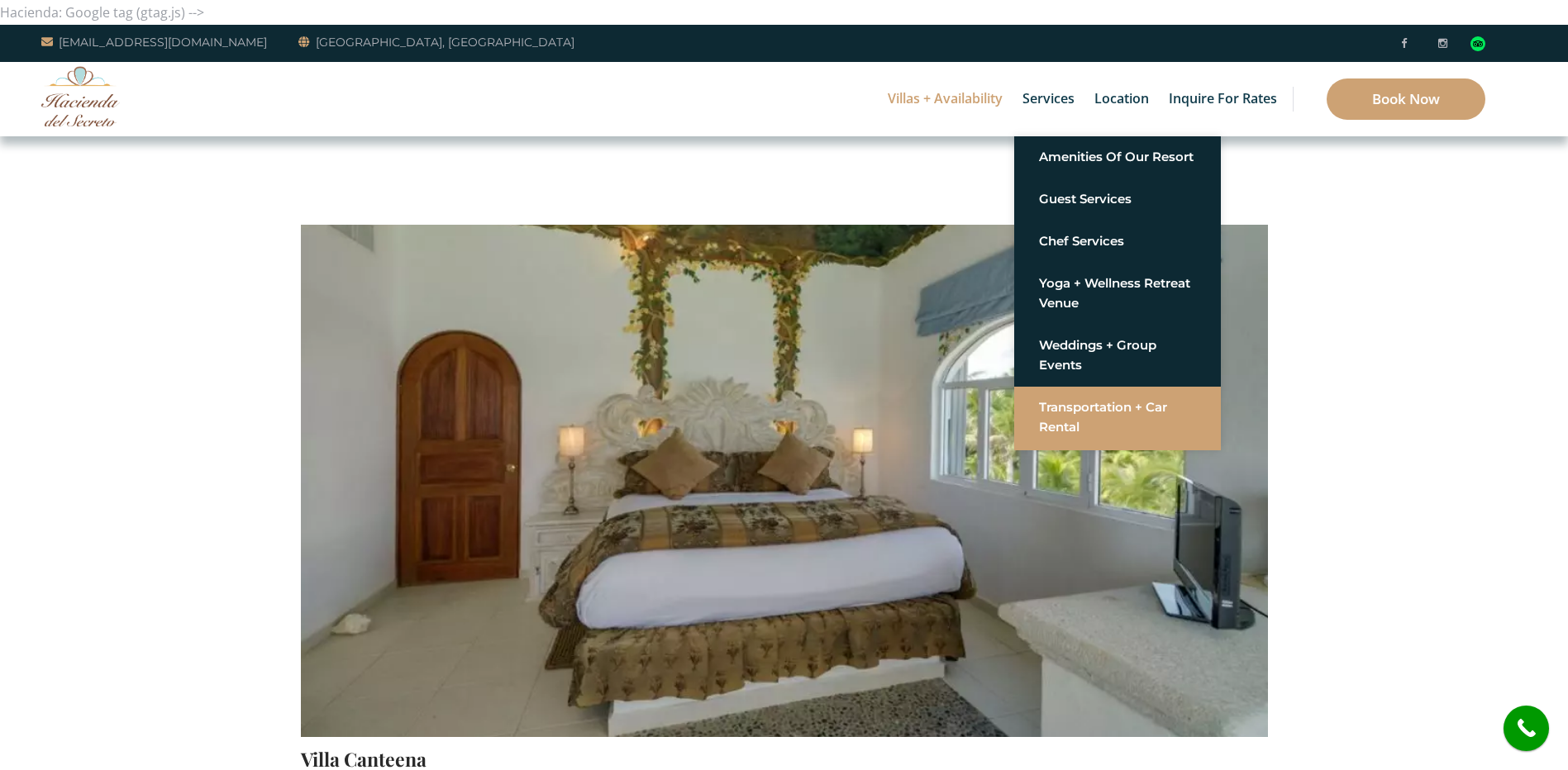
click at [1075, 421] on link "Transportation + Car Rental" at bounding box center [1117, 417] width 157 height 50
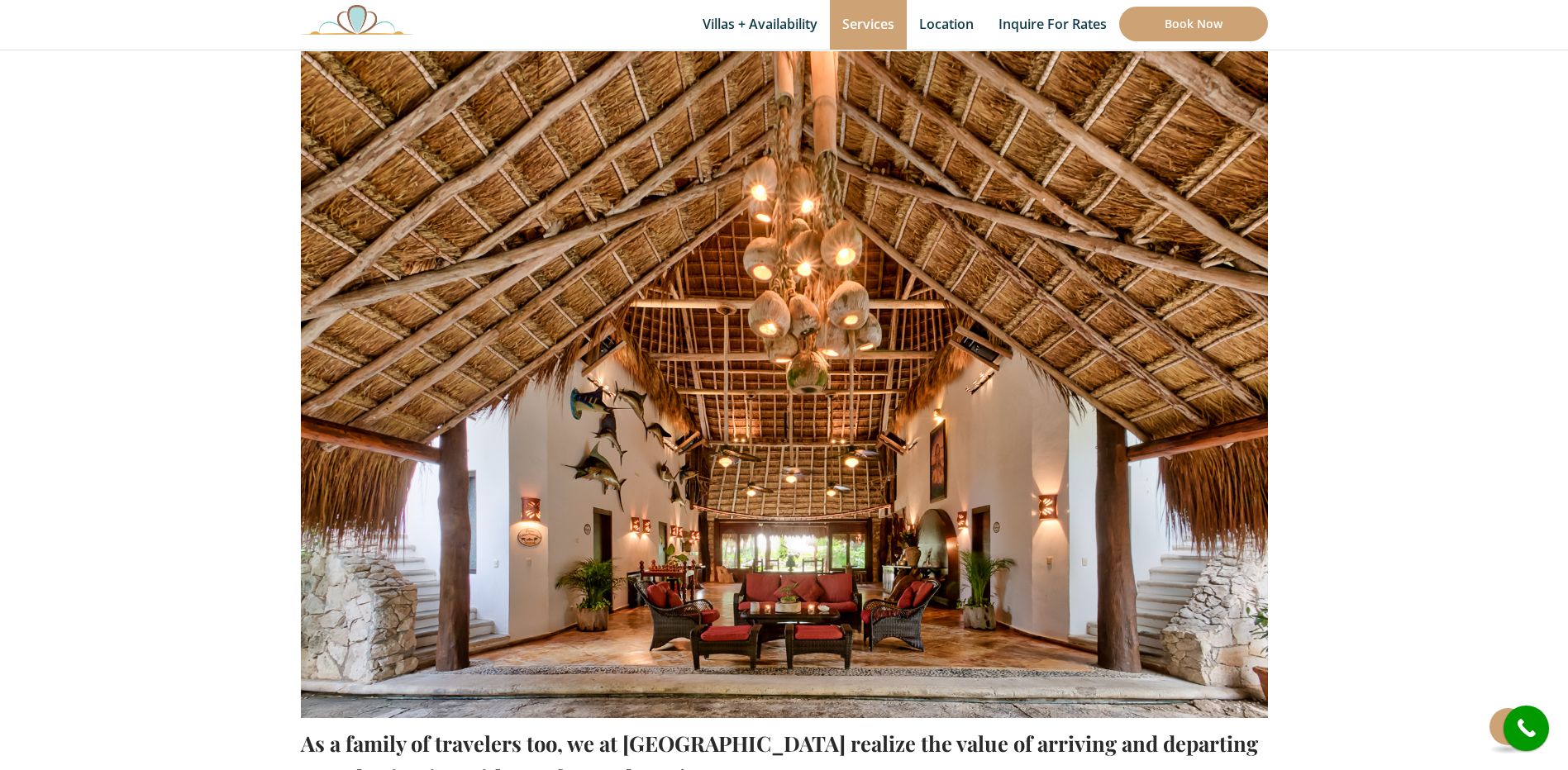
scroll to position [165, 0]
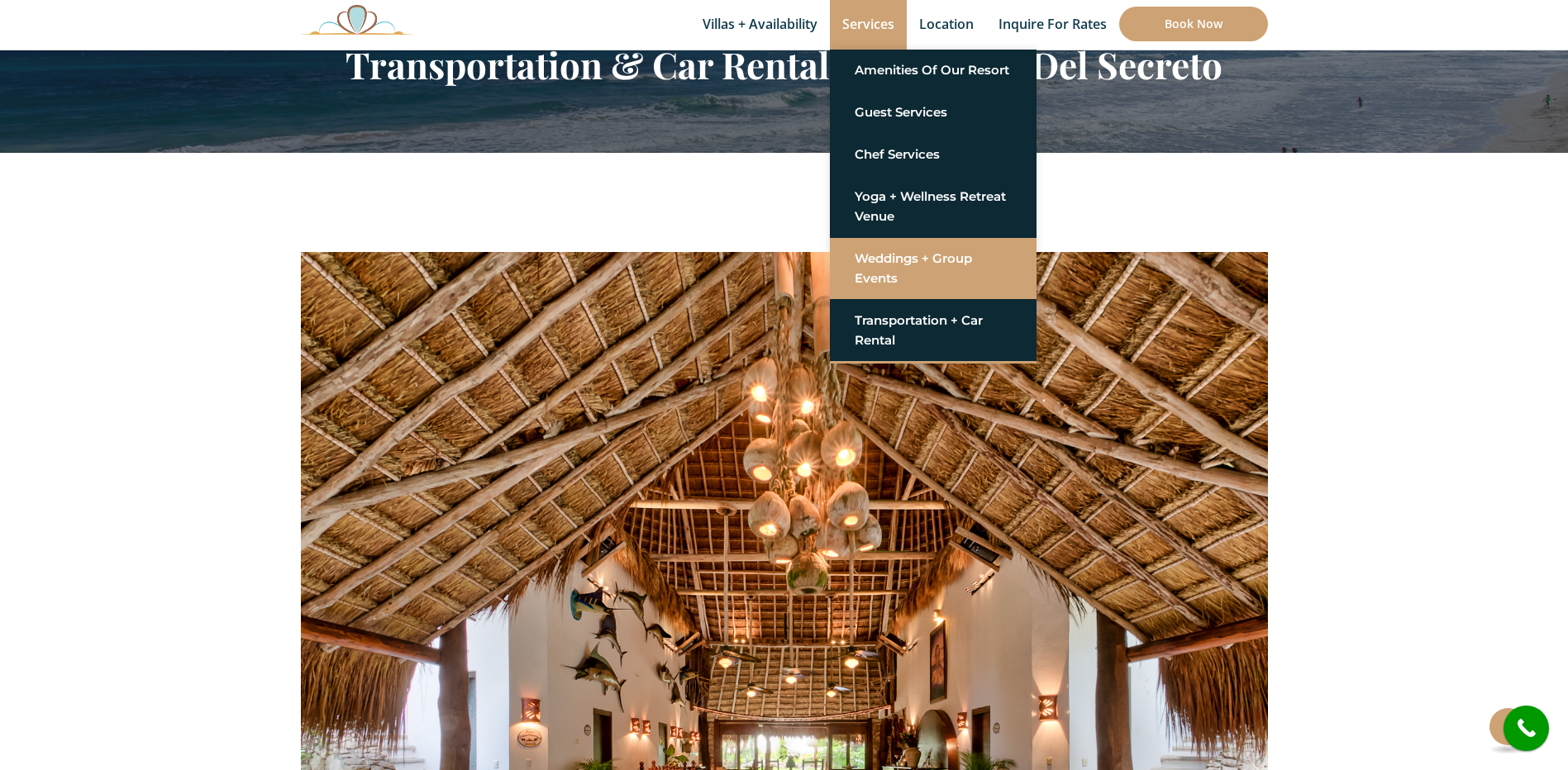
click at [910, 257] on link "Weddings + Group Events" at bounding box center [933, 269] width 157 height 50
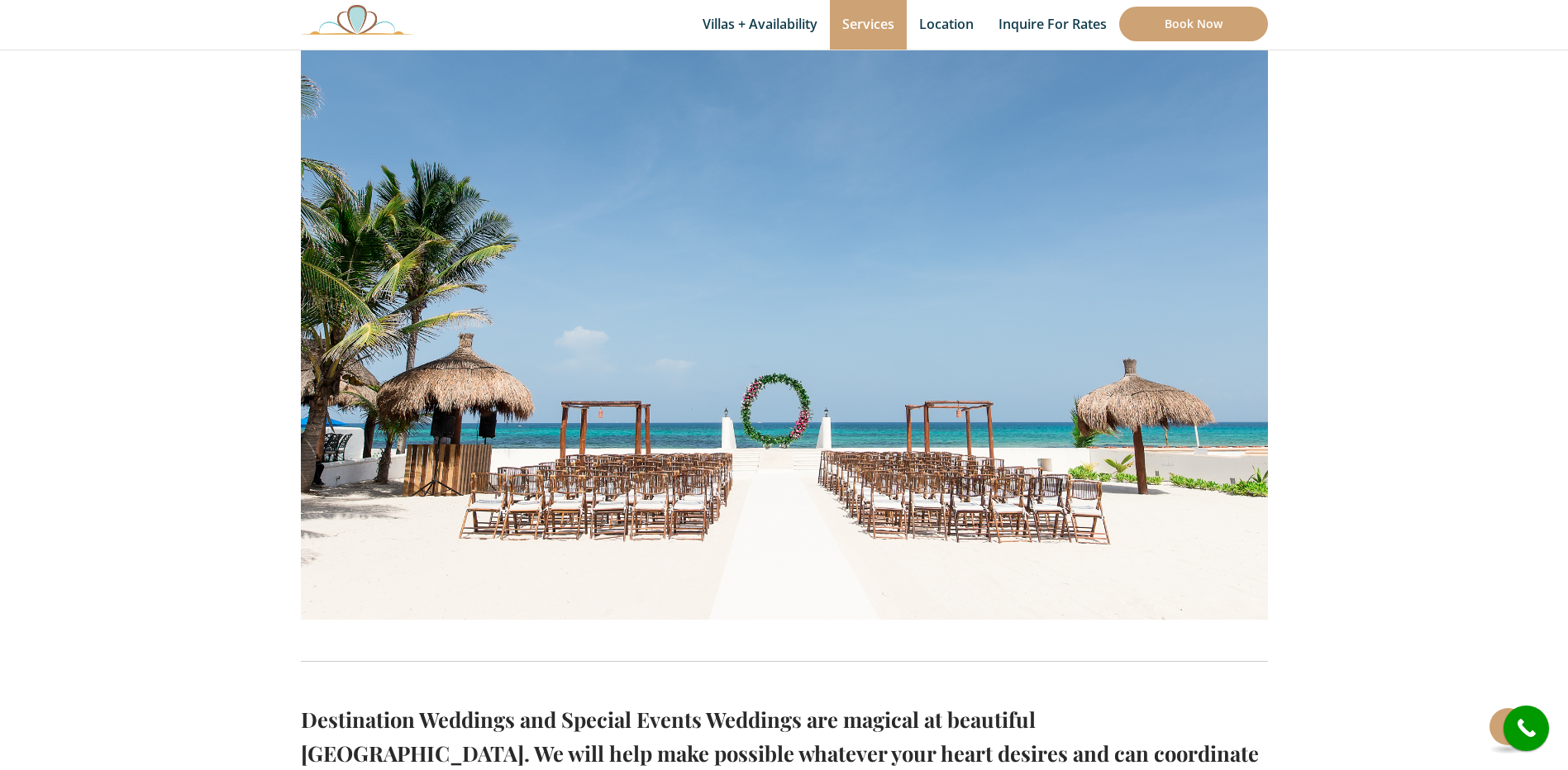
scroll to position [414, 0]
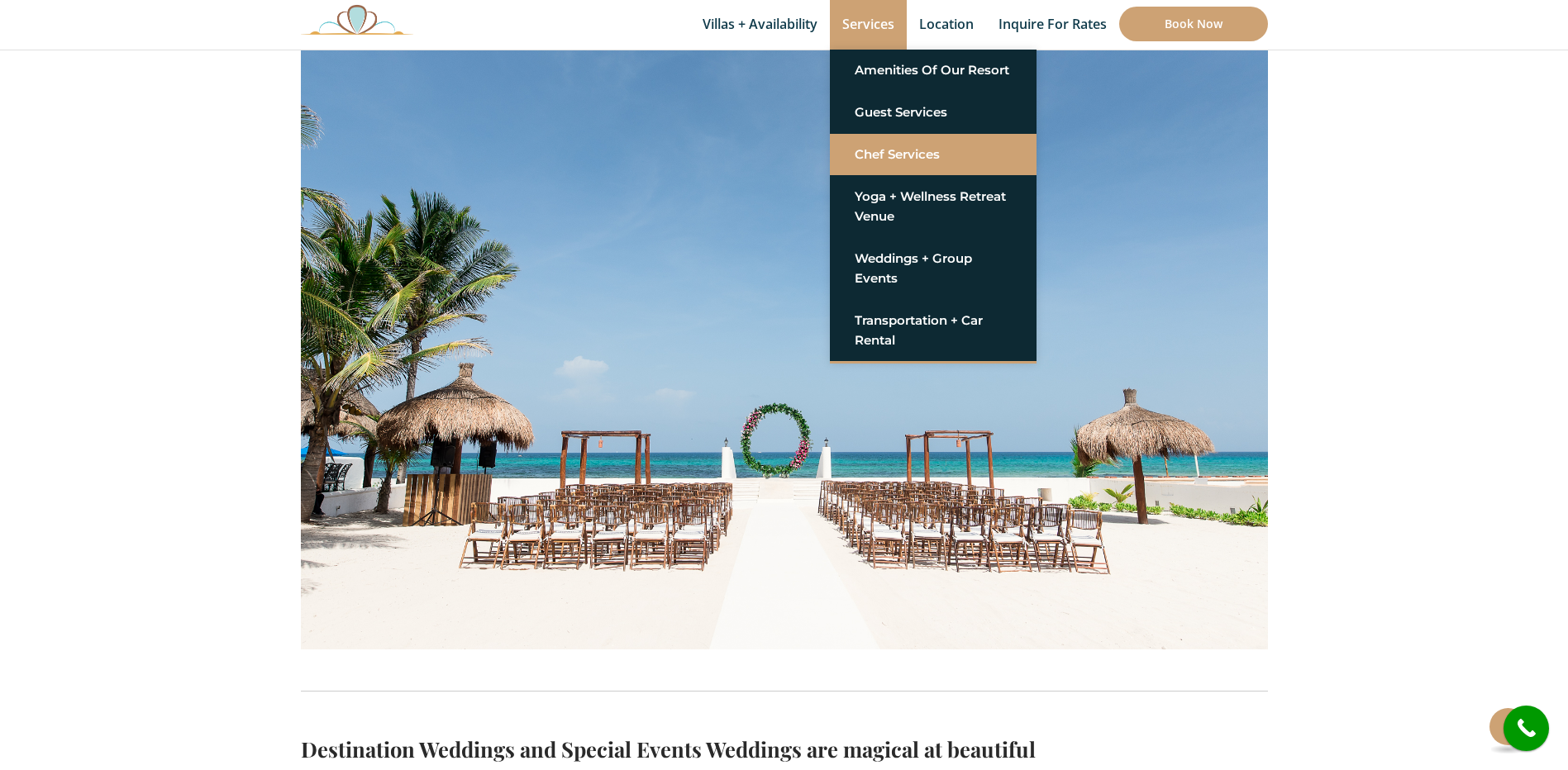
click at [894, 150] on link "Chef Services" at bounding box center [933, 155] width 157 height 29
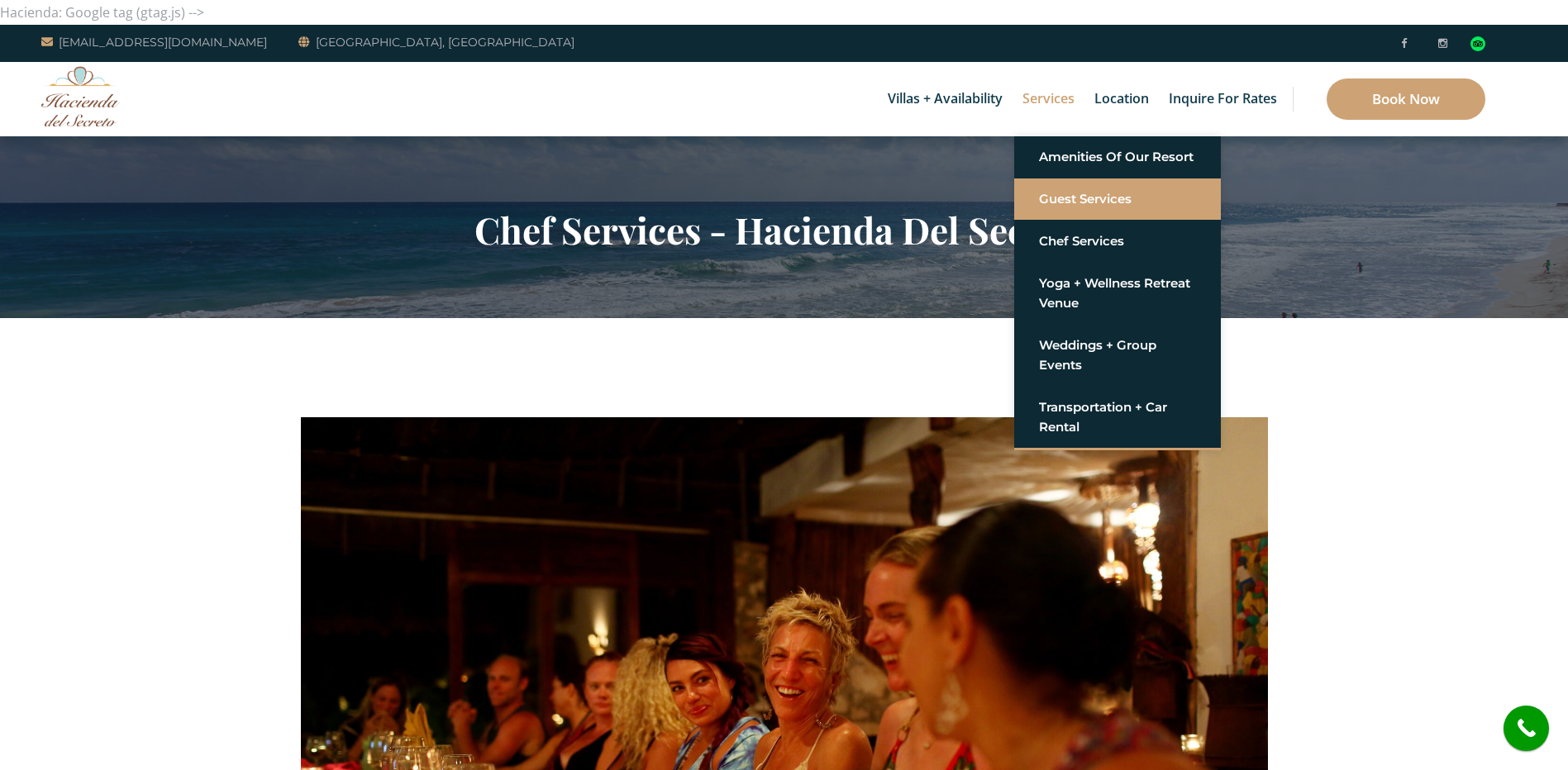
click at [1067, 207] on link "Guest Services" at bounding box center [1117, 199] width 157 height 29
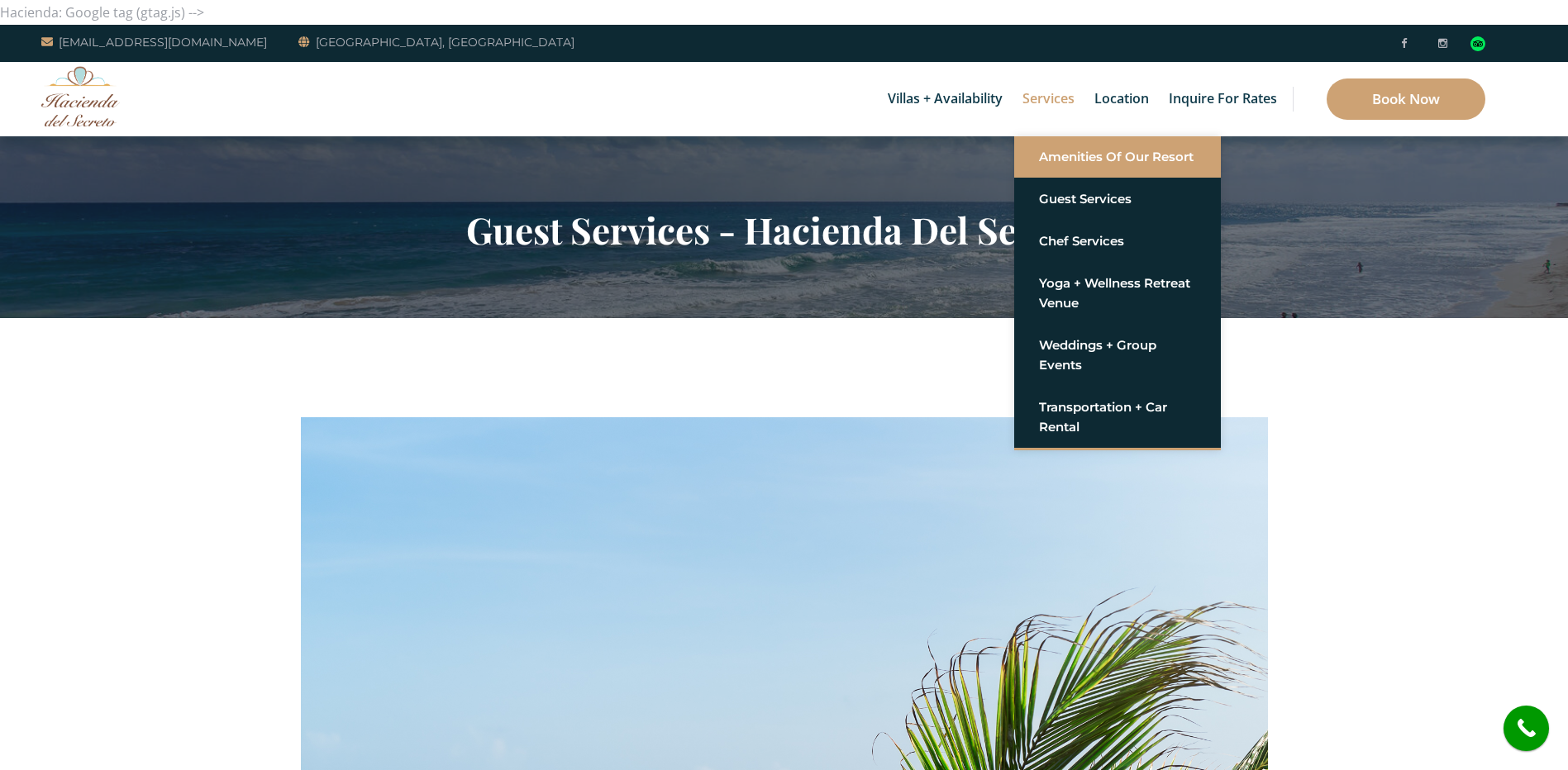
click at [1078, 164] on link "Amenities of Our Resort" at bounding box center [1117, 157] width 157 height 29
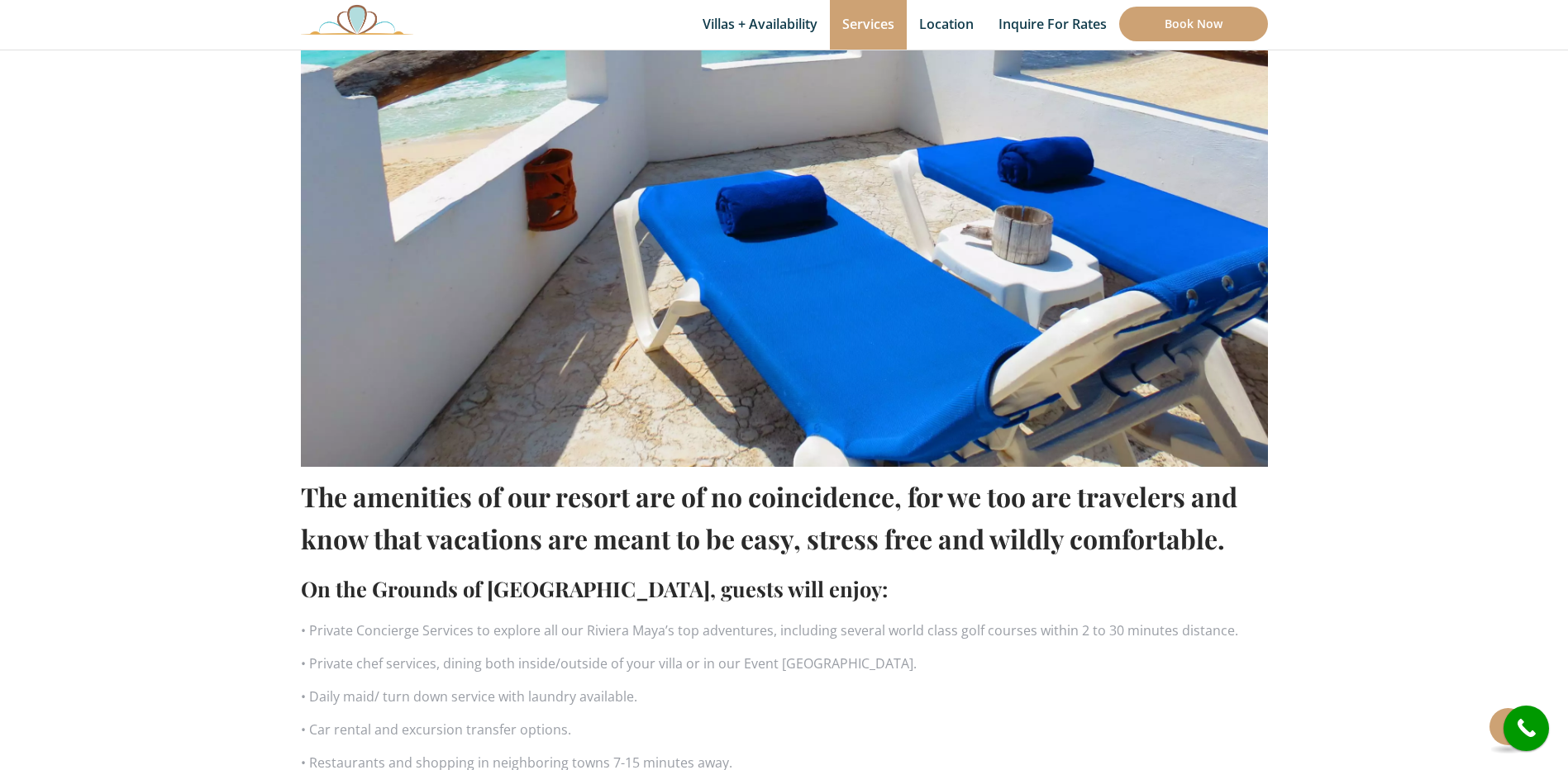
scroll to position [826, 0]
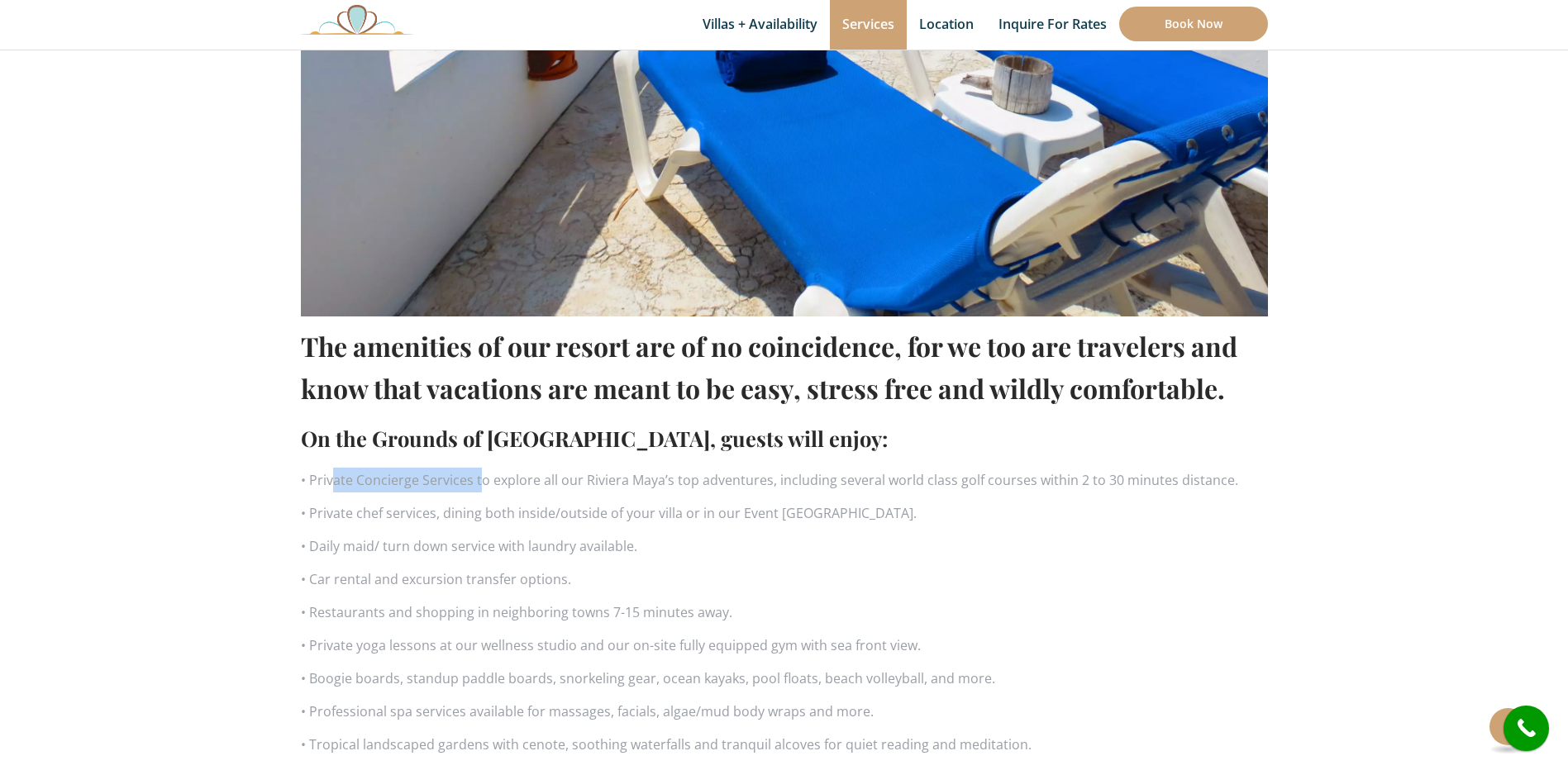
drag, startPoint x: 330, startPoint y: 480, endPoint x: 476, endPoint y: 479, distance: 146.0
click at [476, 479] on p "• Private Concierge Services to explore all our Riviera Maya’s top adventures, …" at bounding box center [785, 480] width 967 height 25
drag, startPoint x: 357, startPoint y: 582, endPoint x: 421, endPoint y: 578, distance: 64.1
click at [421, 578] on p "• Car rental and excursion transfer options." at bounding box center [785, 579] width 967 height 25
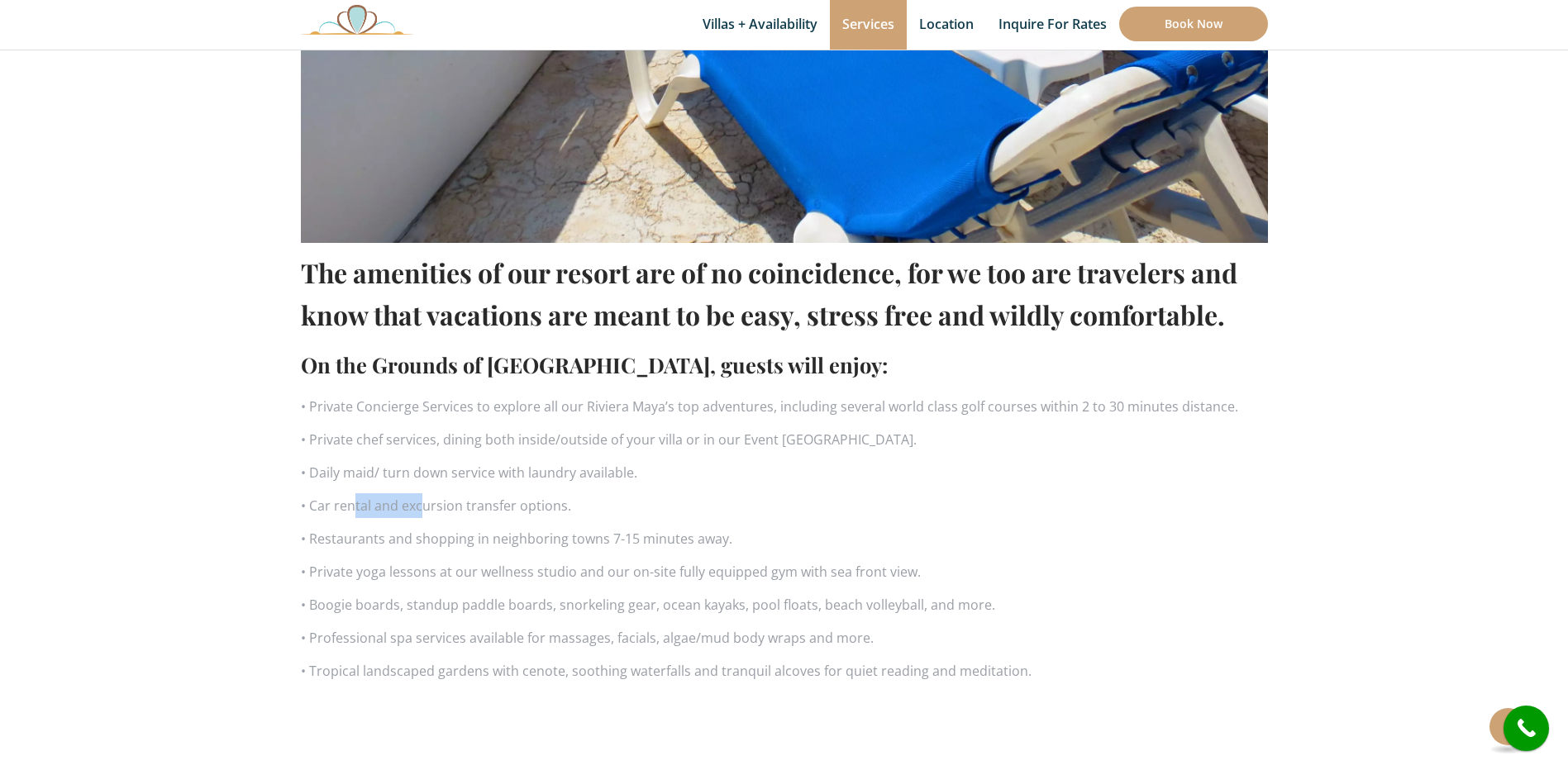
scroll to position [992, 0]
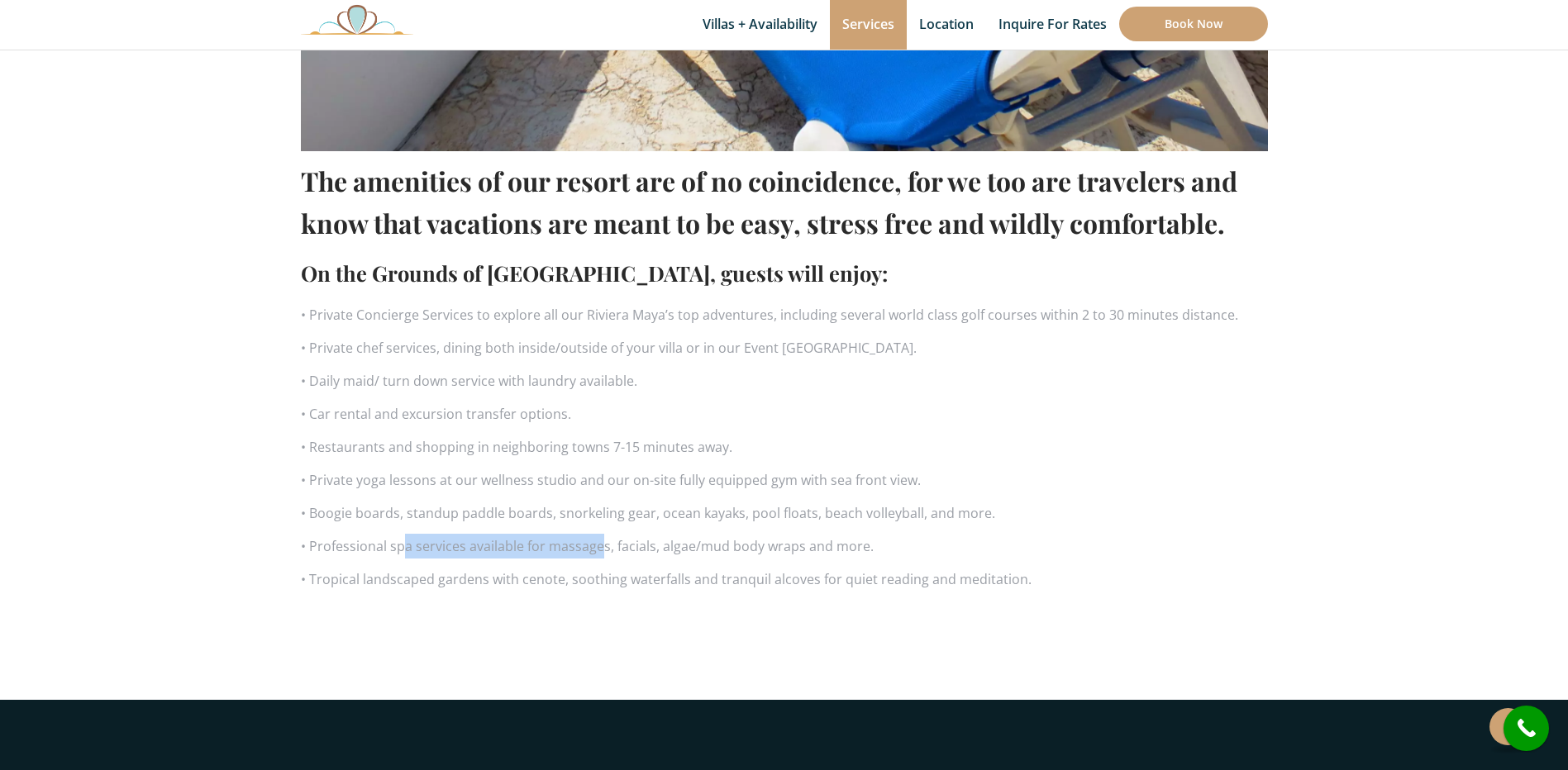
drag, startPoint x: 435, startPoint y: 545, endPoint x: 601, endPoint y: 555, distance: 166.3
click at [601, 555] on p "• Professional spa services available for massages, facials, algae/mud body wra…" at bounding box center [785, 546] width 967 height 25
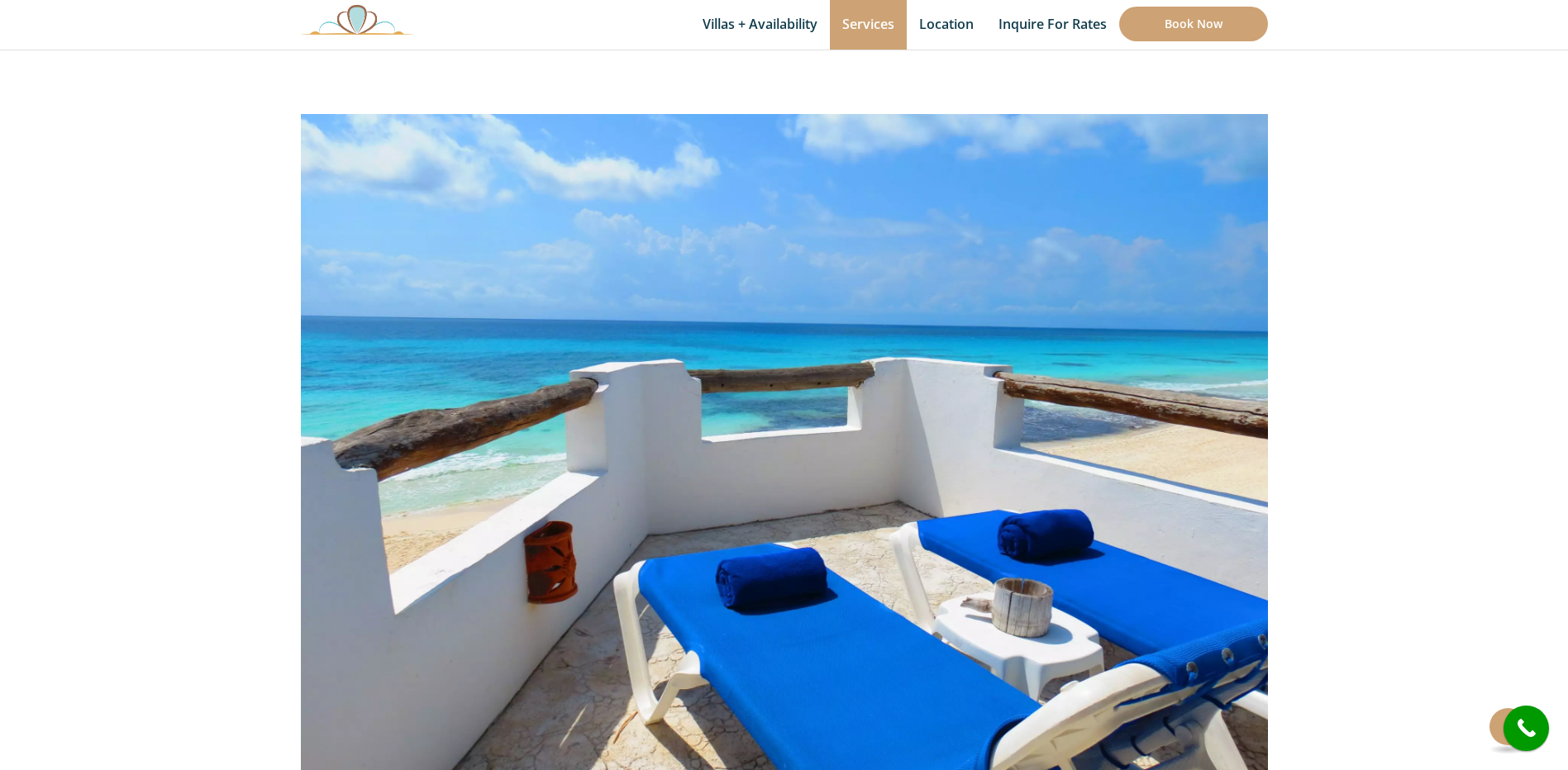
scroll to position [165, 0]
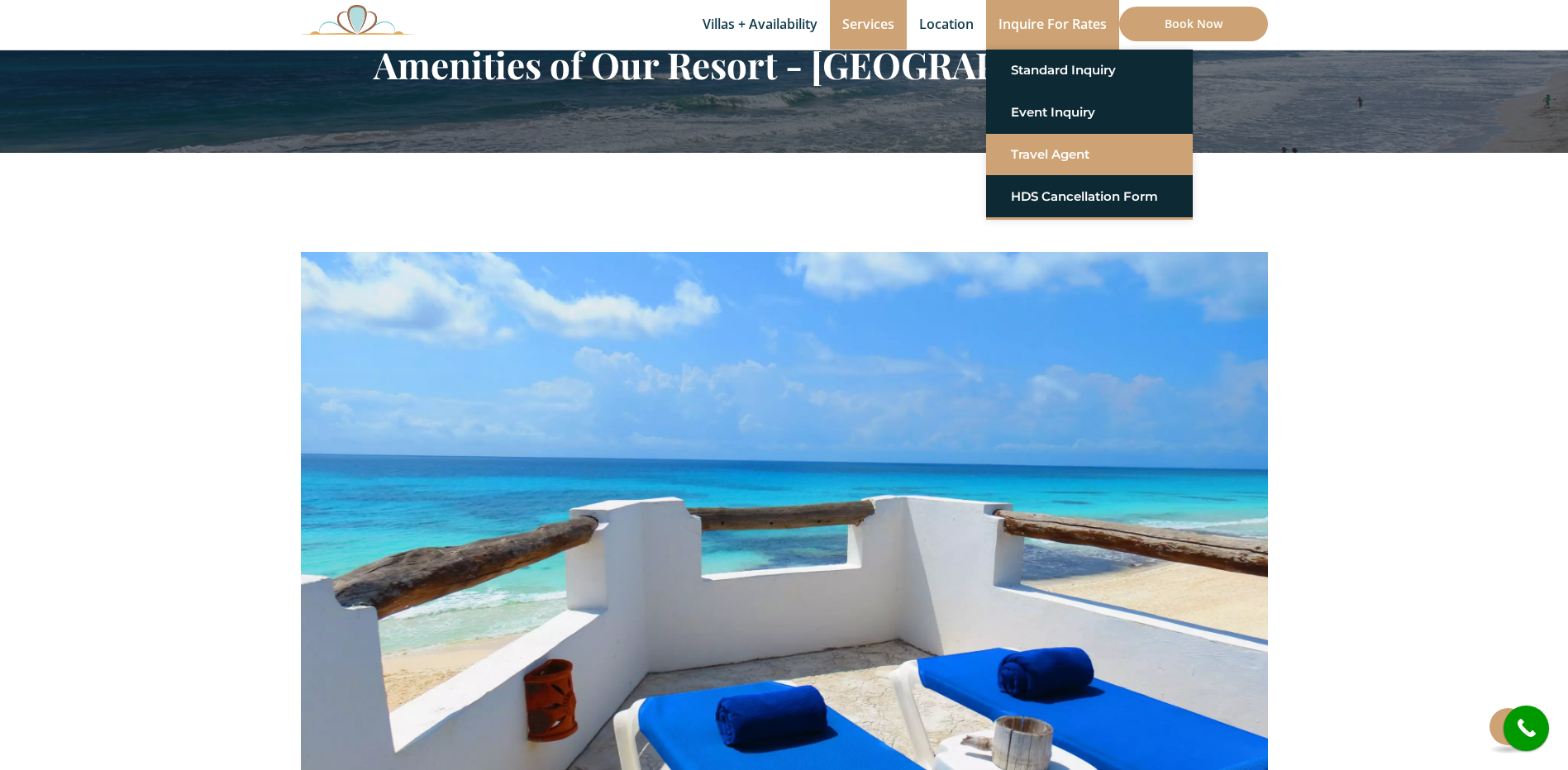
click at [1024, 157] on link "Travel Agent" at bounding box center [1089, 155] width 157 height 29
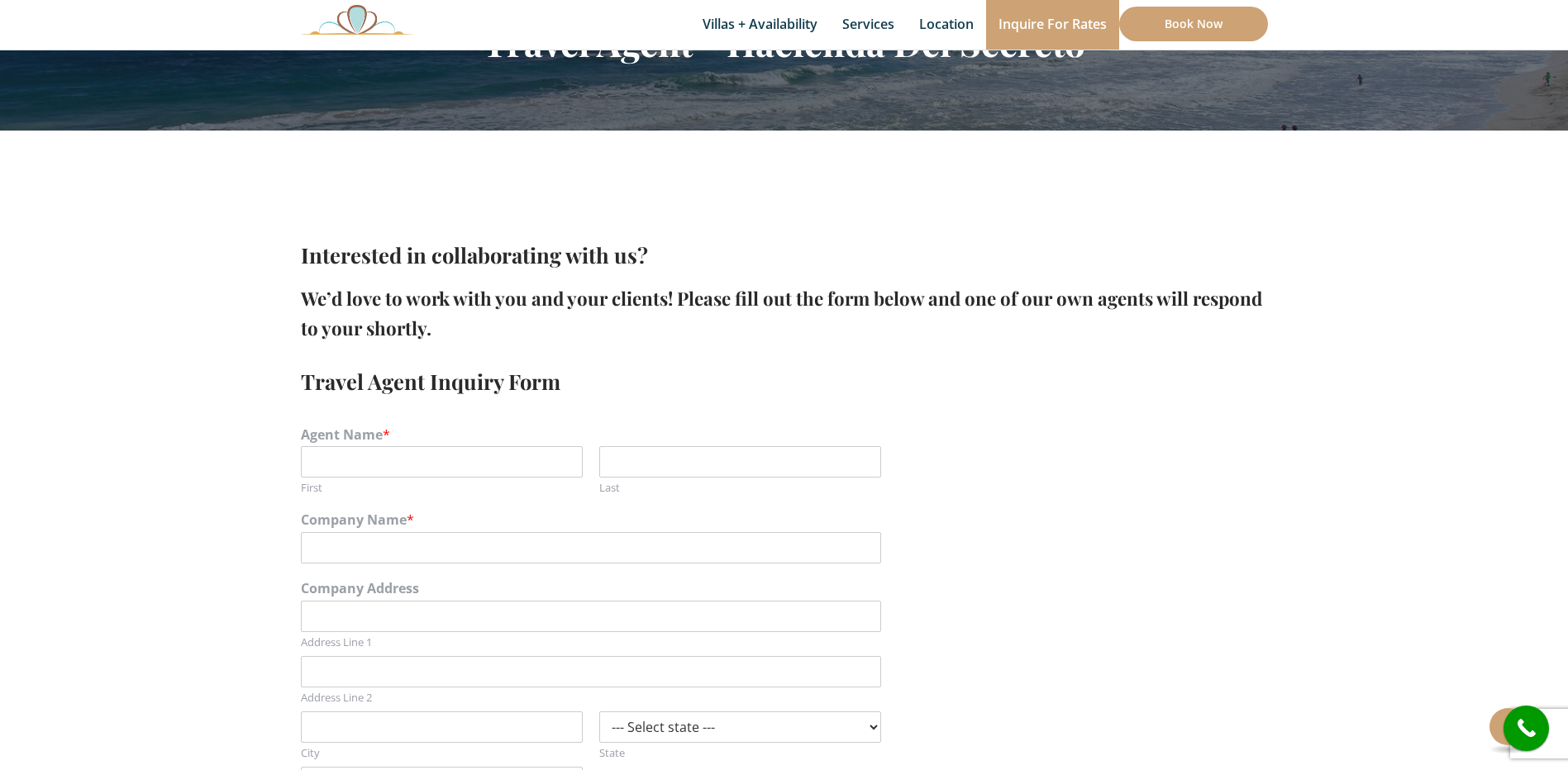
scroll to position [165, 0]
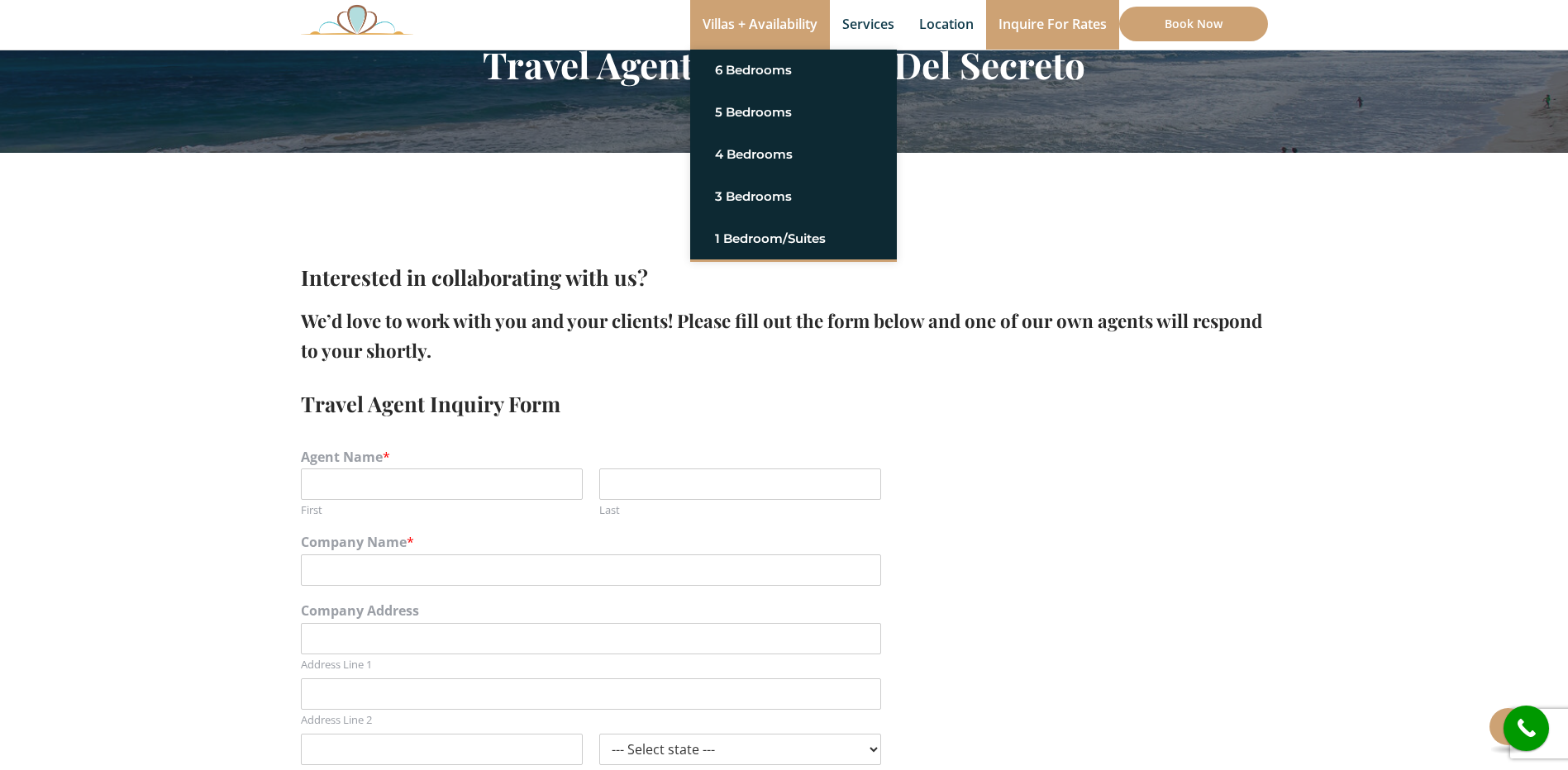
click at [755, 23] on link "Villas + Availability" at bounding box center [760, 25] width 140 height 50
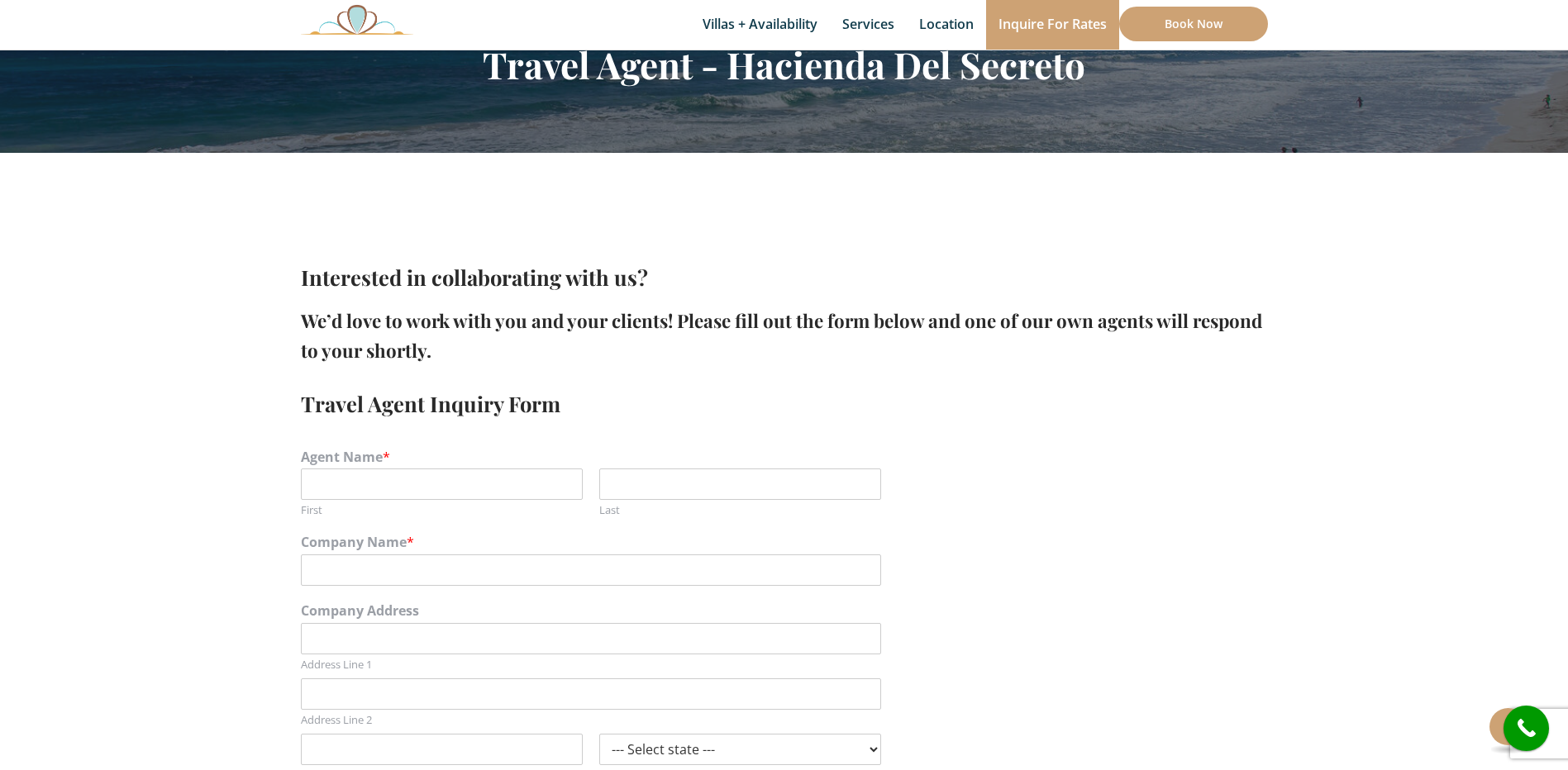
click at [351, 25] on img at bounding box center [357, 18] width 112 height 30
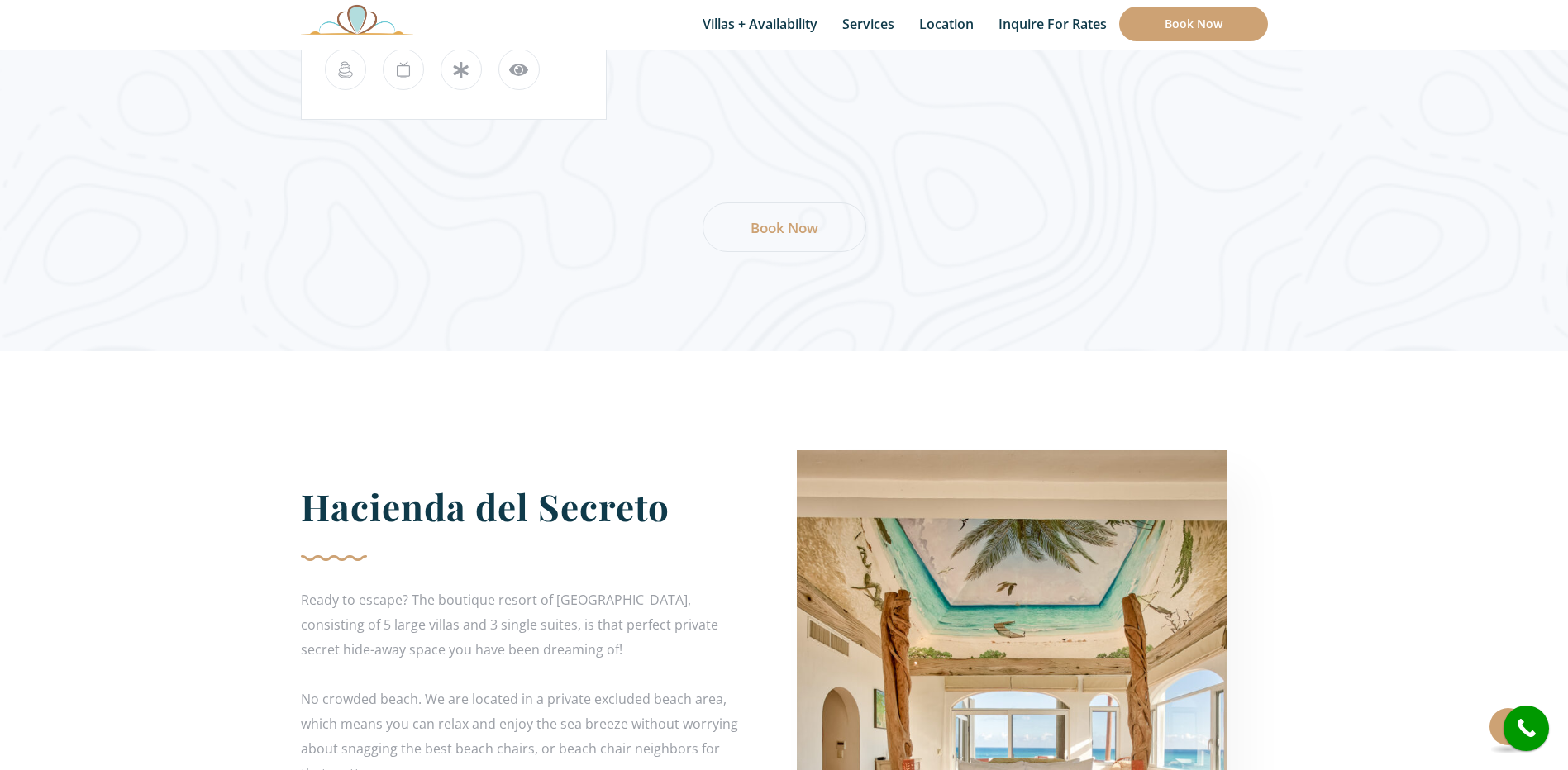
scroll to position [2315, 0]
